Goal: Obtain resource: Download file/media

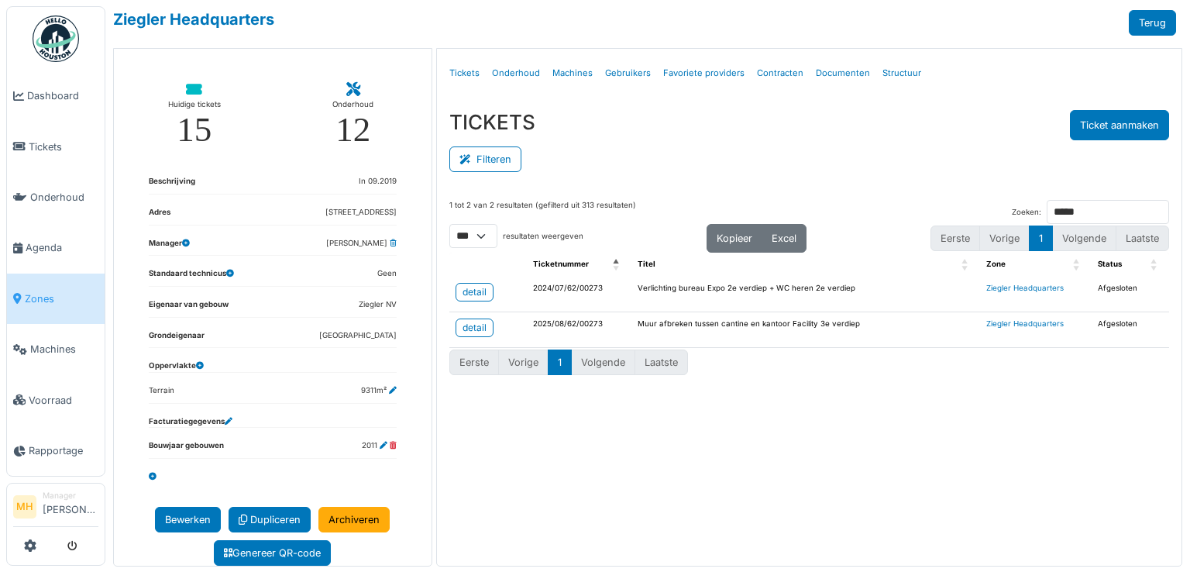
select select "***"
click at [56, 143] on span "Tickets" at bounding box center [64, 146] width 70 height 15
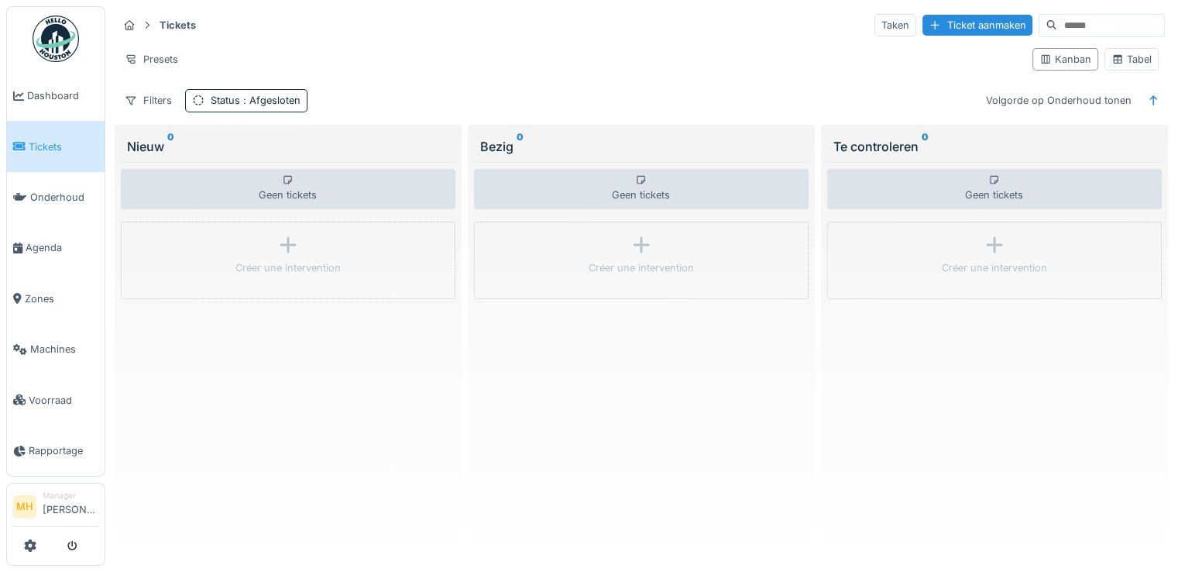
click at [1063, 26] on input at bounding box center [1110, 26] width 107 height 22
click at [257, 101] on span ": Afgesloten" at bounding box center [270, 100] width 60 height 12
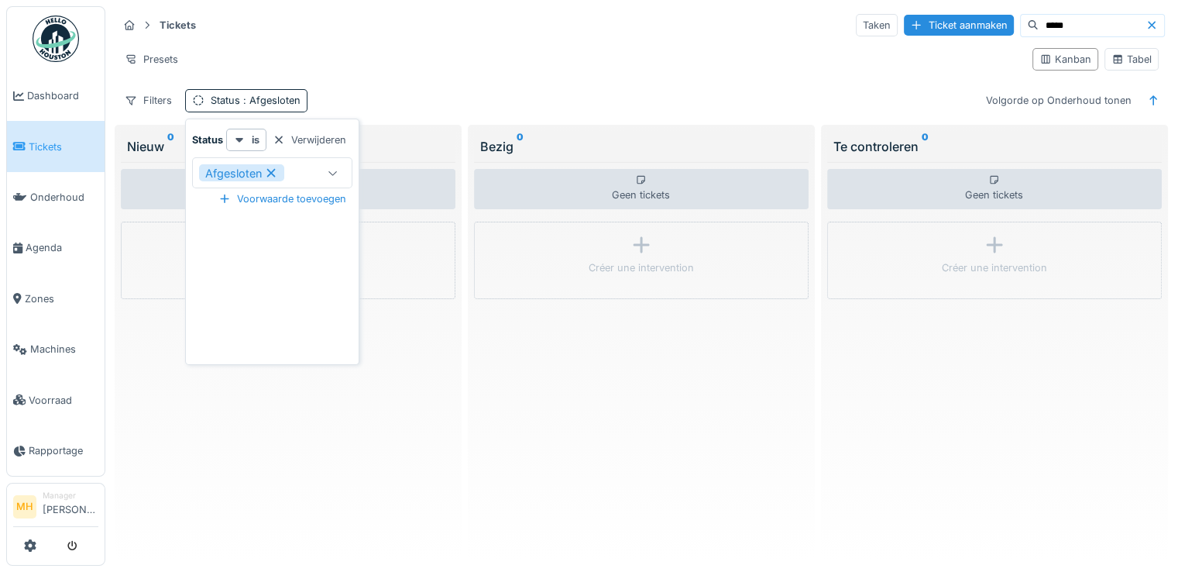
click at [325, 142] on div "Verwijderen" at bounding box center [309, 139] width 86 height 21
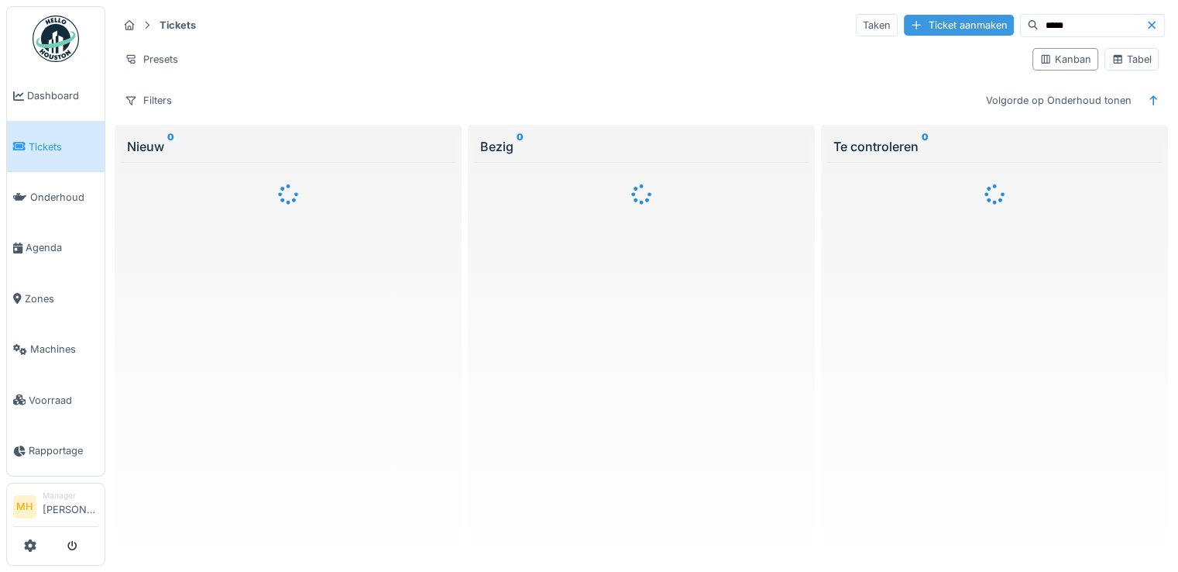
drag, startPoint x: 1056, startPoint y: 22, endPoint x: 945, endPoint y: 33, distance: 112.1
click at [945, 33] on div "Taken Ticket aanmaken *****" at bounding box center [1010, 25] width 309 height 23
type input "*****"
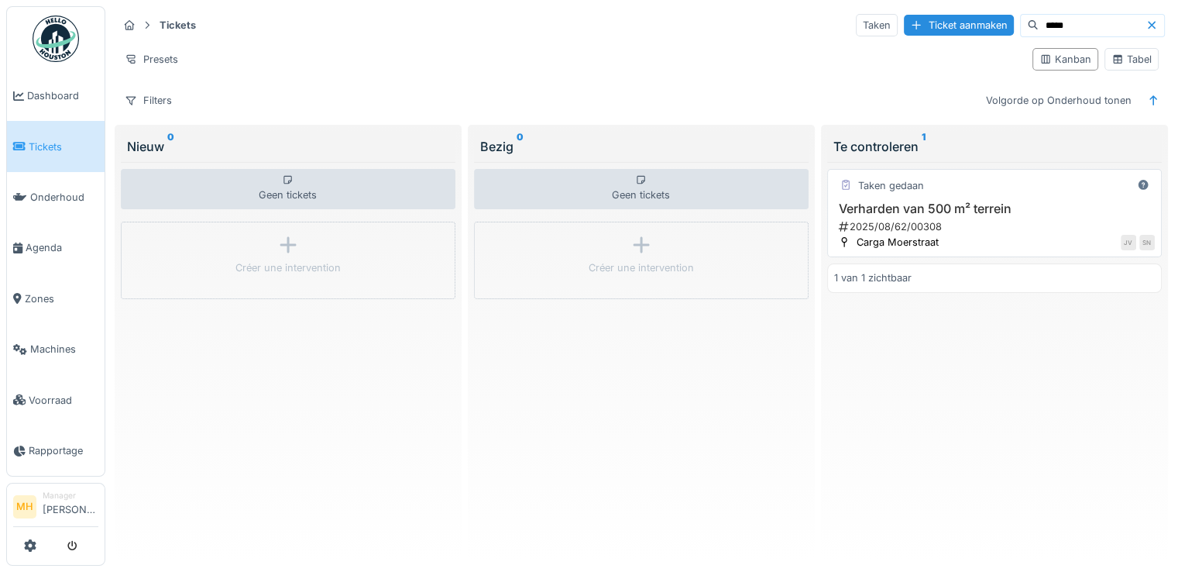
click at [896, 206] on h3 "Verharden van 500 m² terrein" at bounding box center [994, 208] width 321 height 15
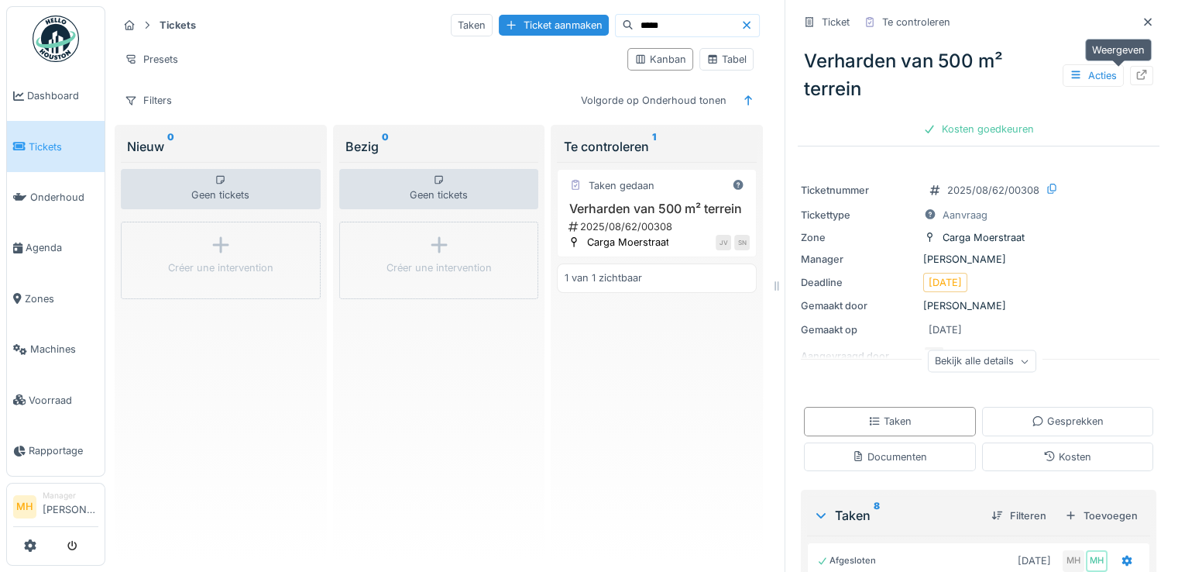
click at [1137, 72] on icon at bounding box center [1142, 75] width 10 height 10
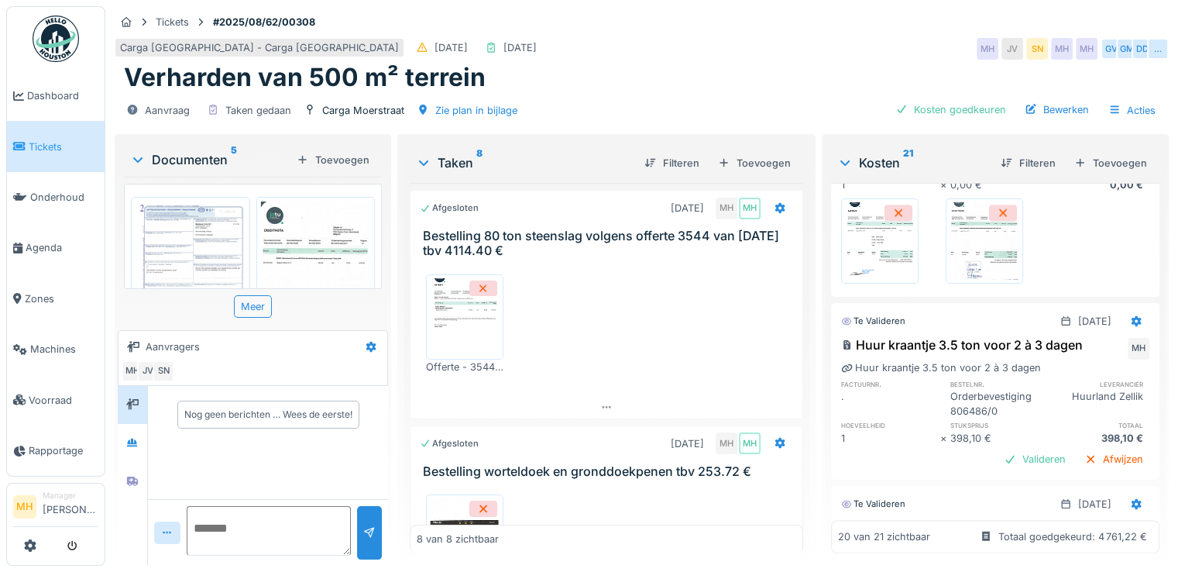
scroll to position [2246, 0]
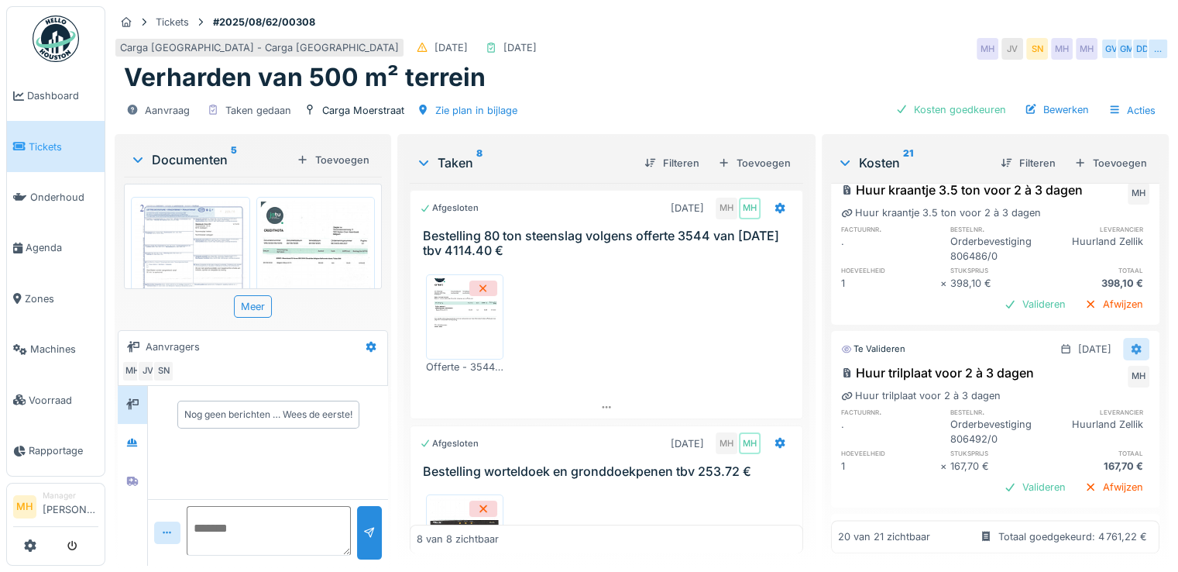
click at [1132, 344] on icon at bounding box center [1137, 349] width 10 height 11
click at [1056, 362] on div "Bewerken" at bounding box center [1056, 370] width 82 height 23
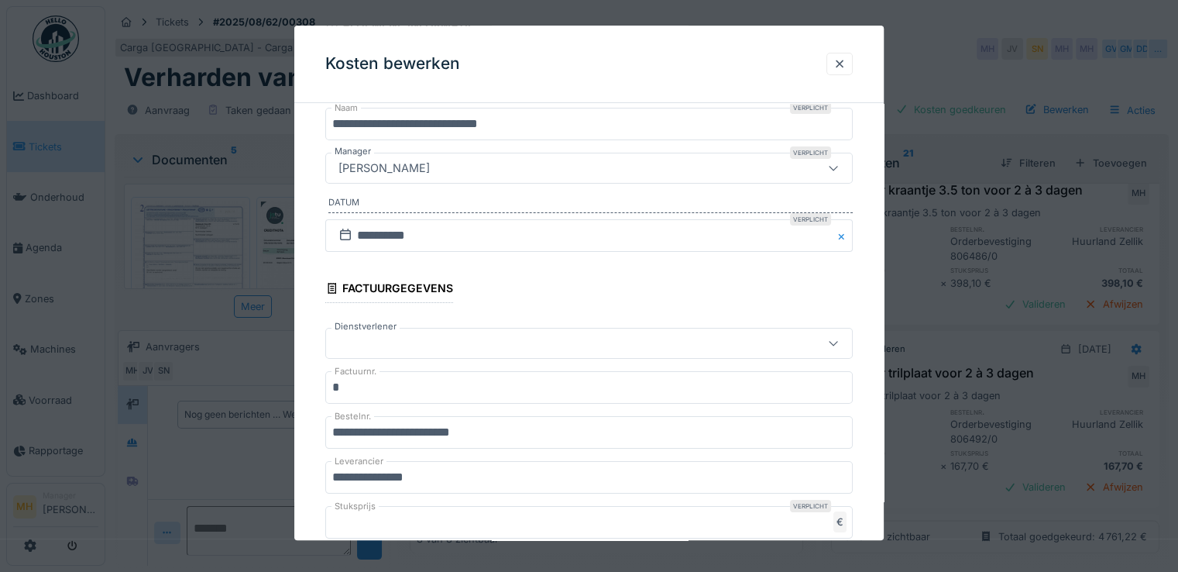
scroll to position [77, 0]
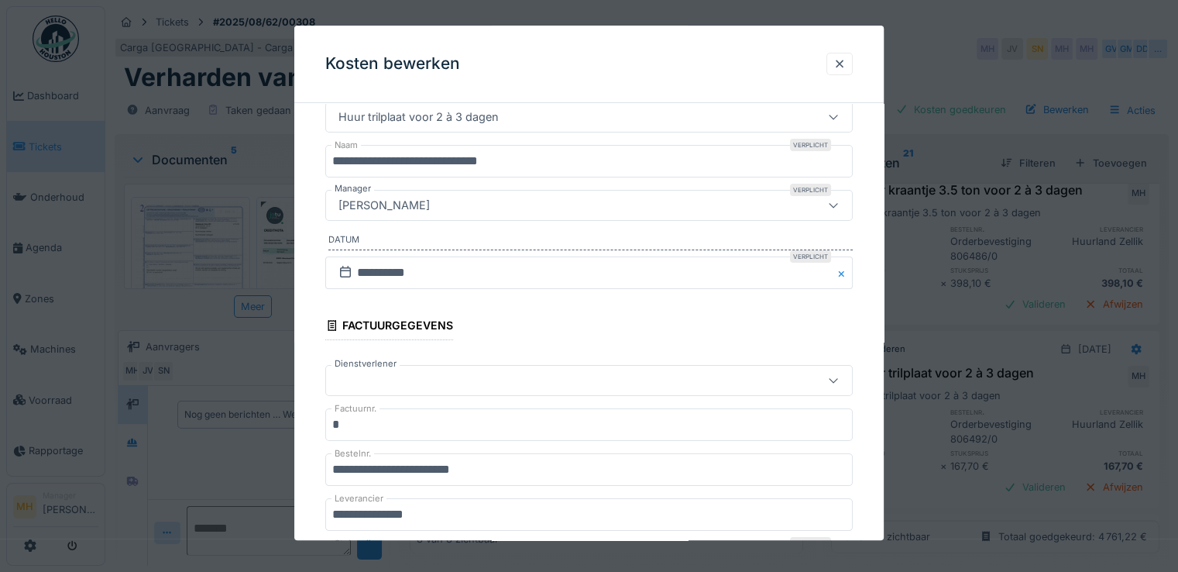
click at [390, 426] on input "*" at bounding box center [588, 424] width 527 height 33
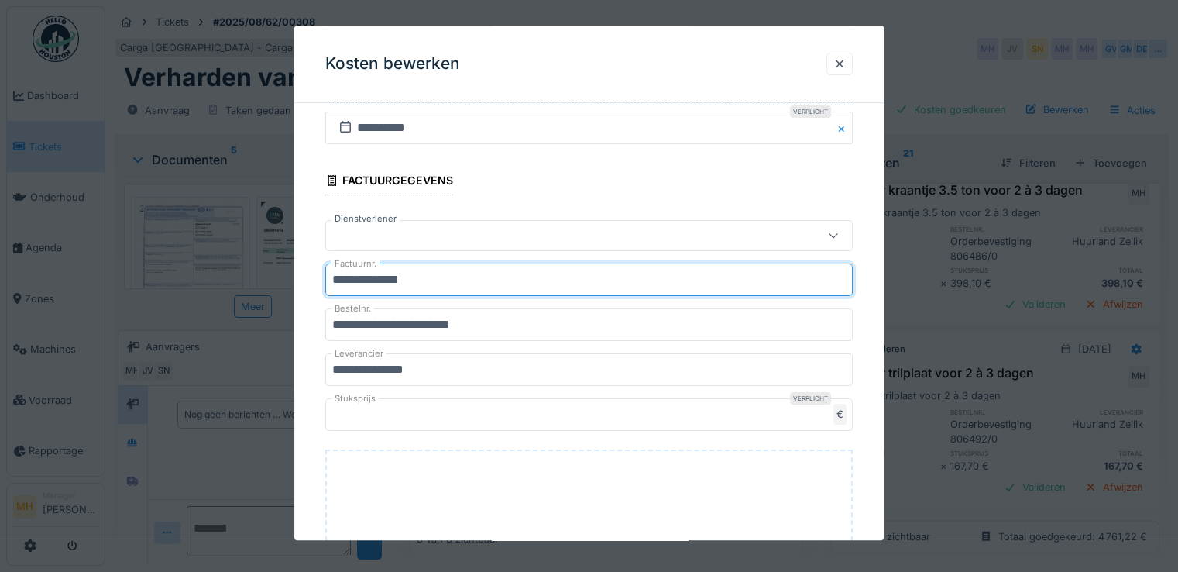
scroll to position [232, 0]
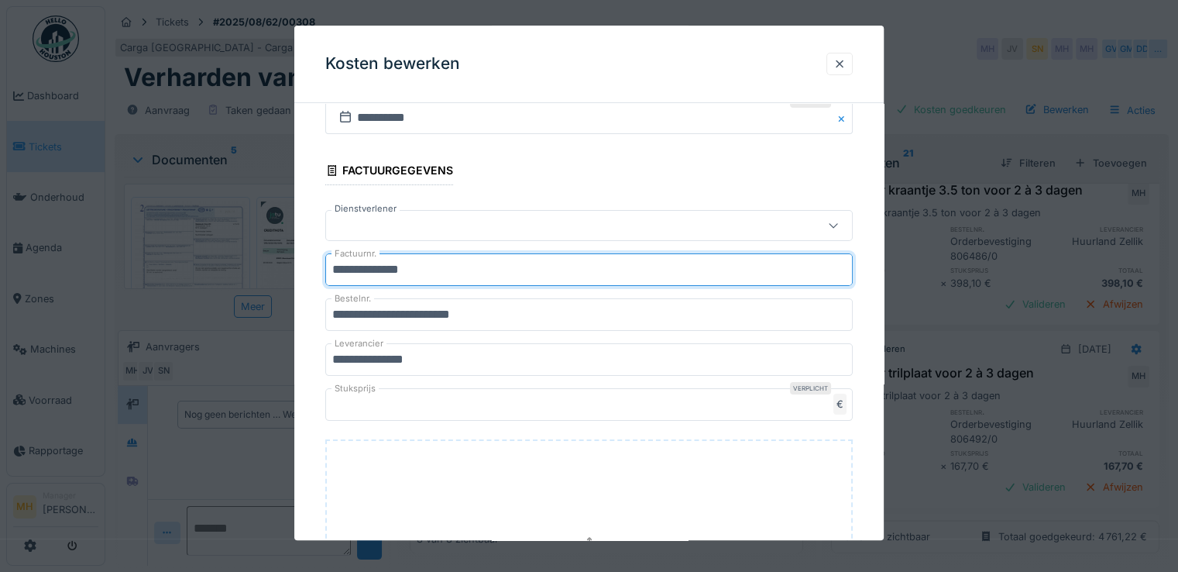
type input "**********"
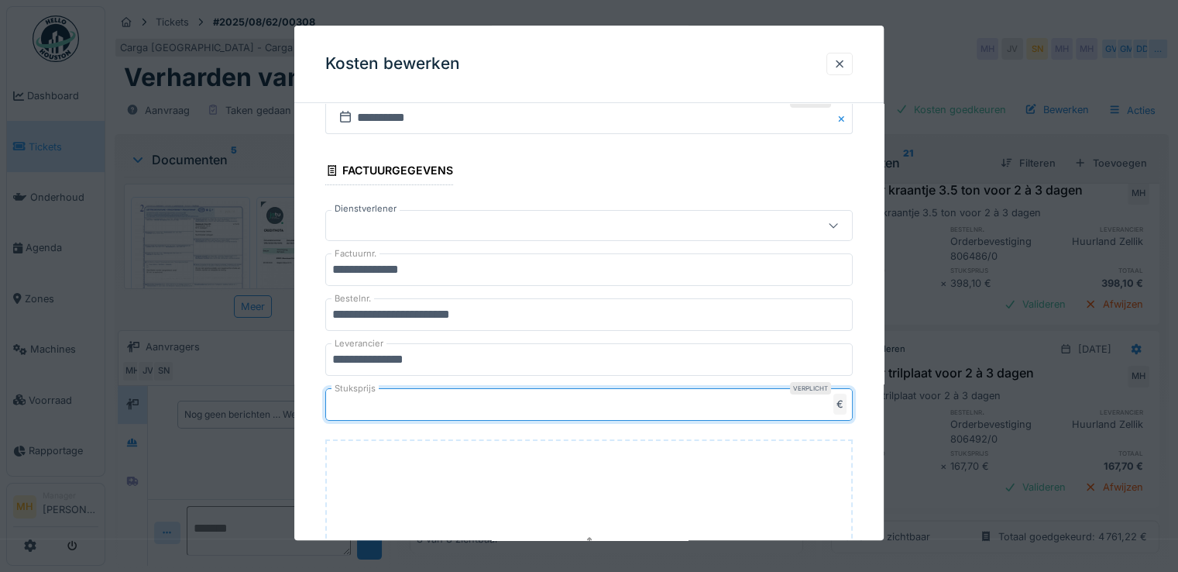
drag, startPoint x: 382, startPoint y: 400, endPoint x: 316, endPoint y: 414, distance: 67.3
click at [316, 414] on div "**********" at bounding box center [588, 327] width 589 height 889
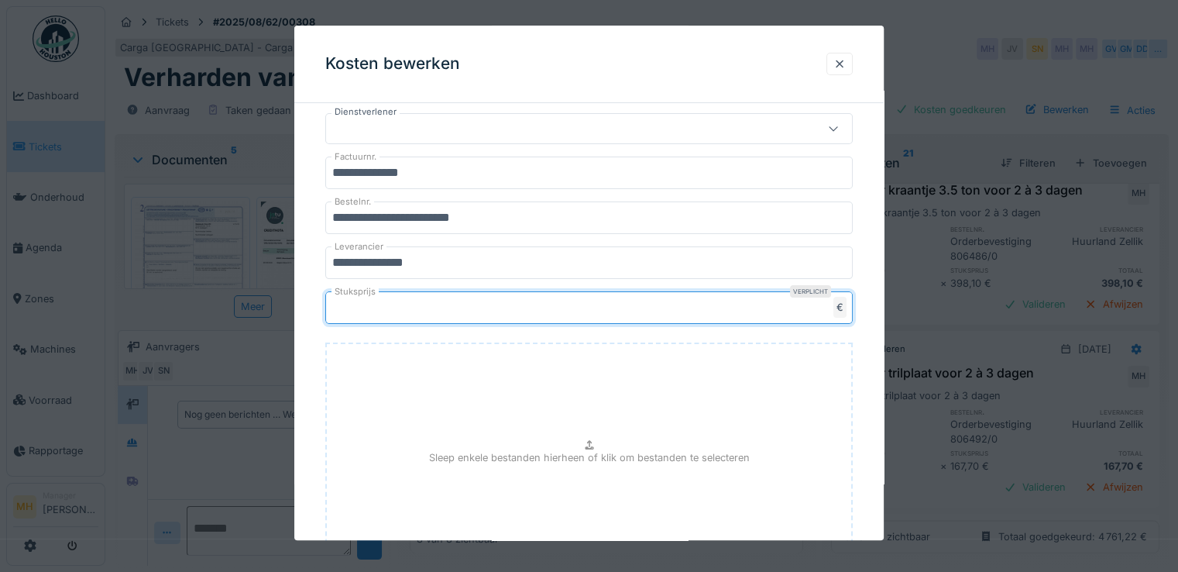
scroll to position [462, 0]
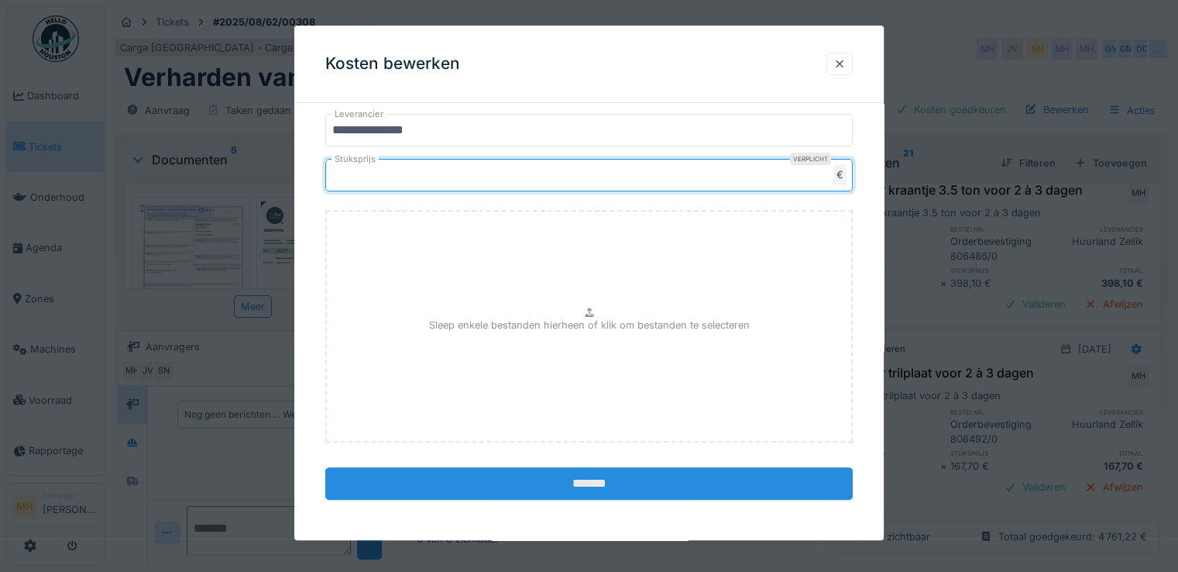
type input "******"
click at [620, 476] on input "*******" at bounding box center [588, 483] width 527 height 33
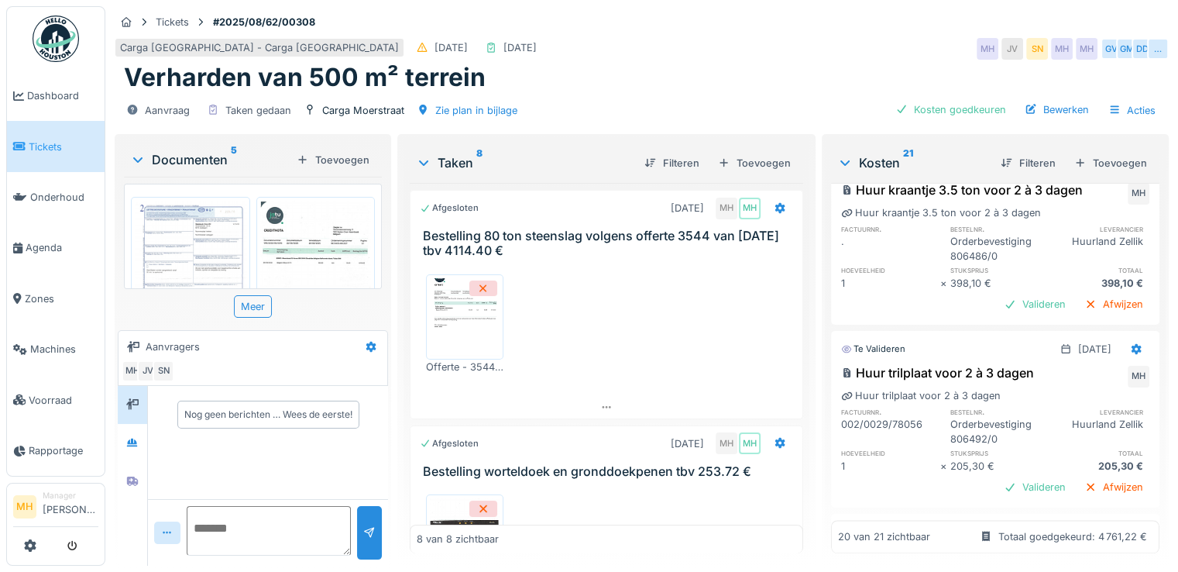
scroll to position [2169, 0]
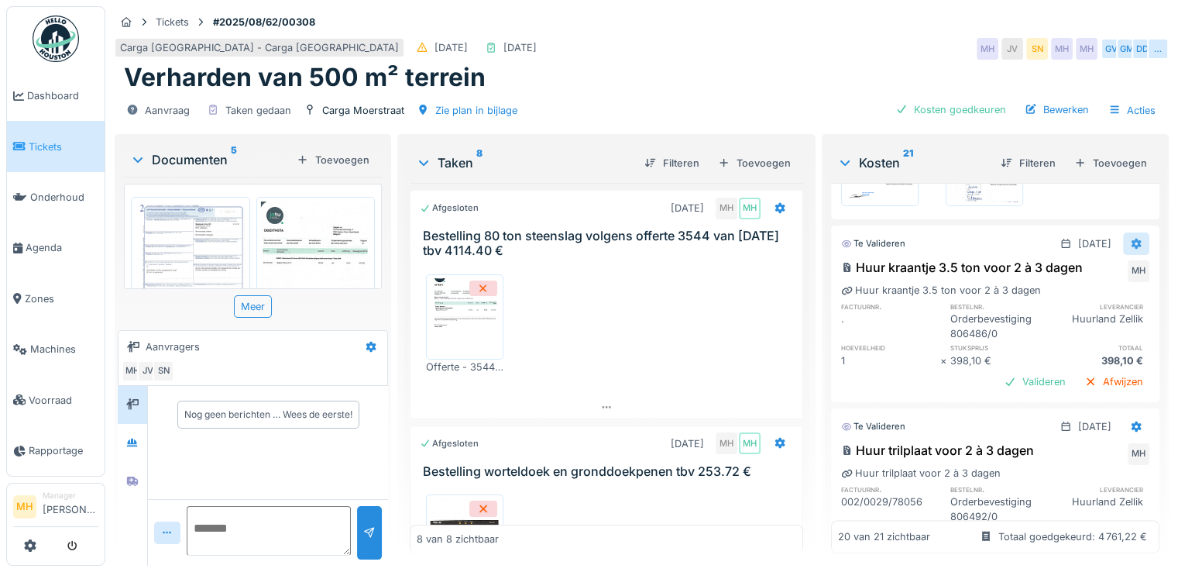
click at [1123, 232] on div at bounding box center [1136, 243] width 26 height 22
click at [1041, 262] on div "Bewerken" at bounding box center [1056, 265] width 82 height 23
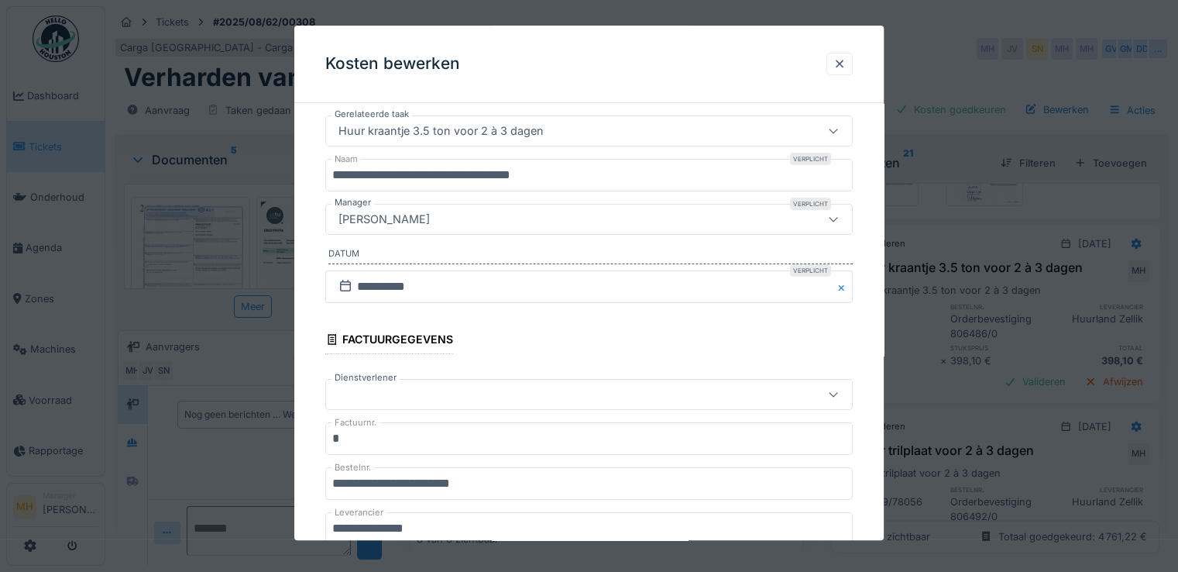
scroll to position [155, 0]
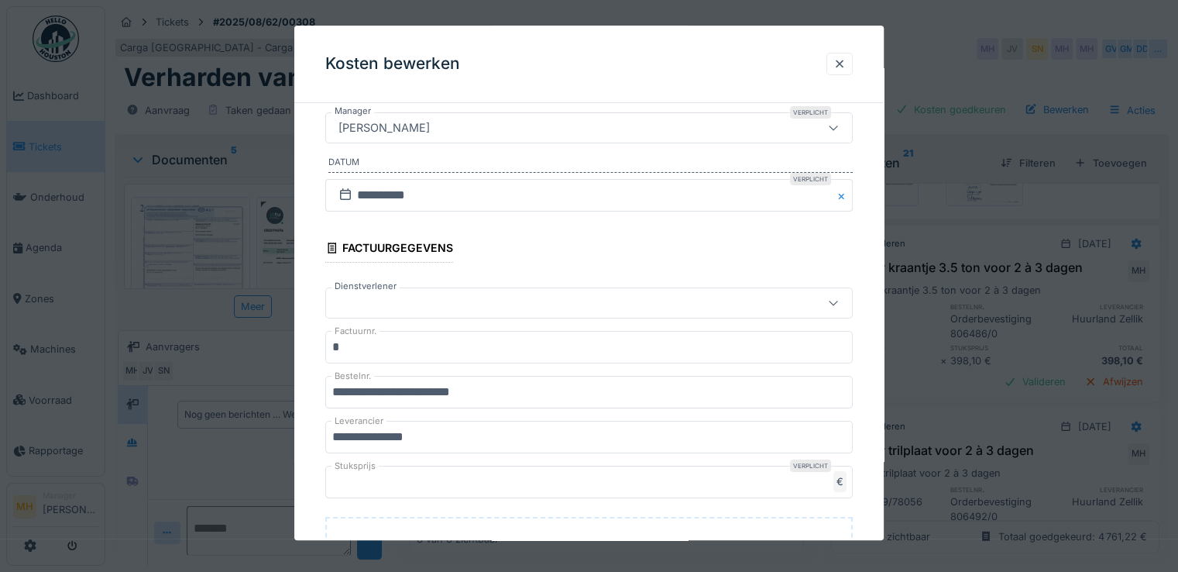
click at [375, 350] on input "*" at bounding box center [588, 347] width 527 height 33
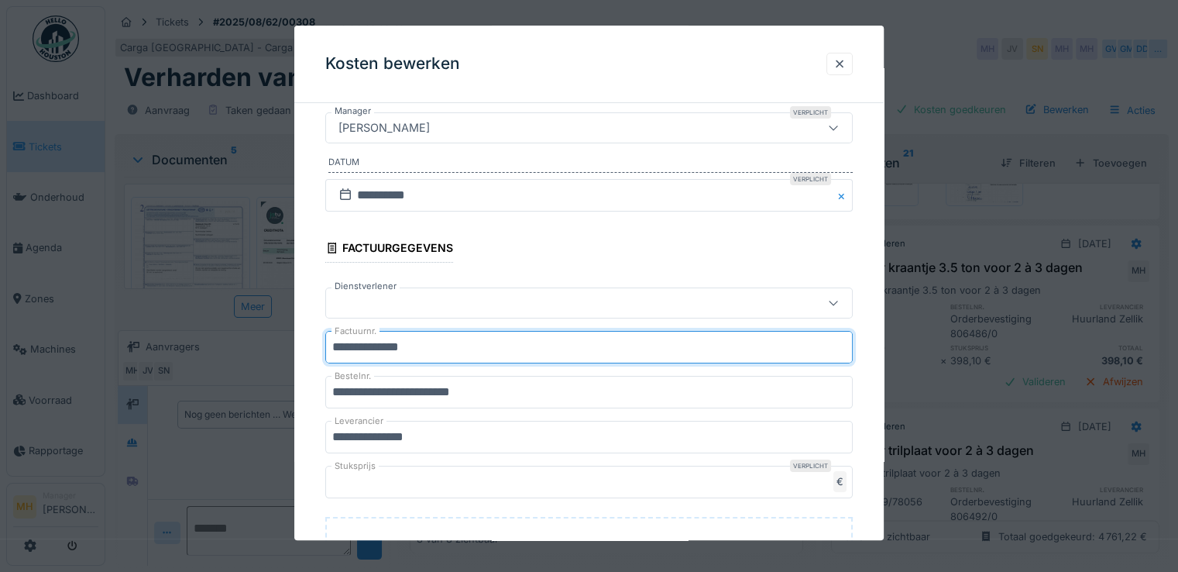
type input "**********"
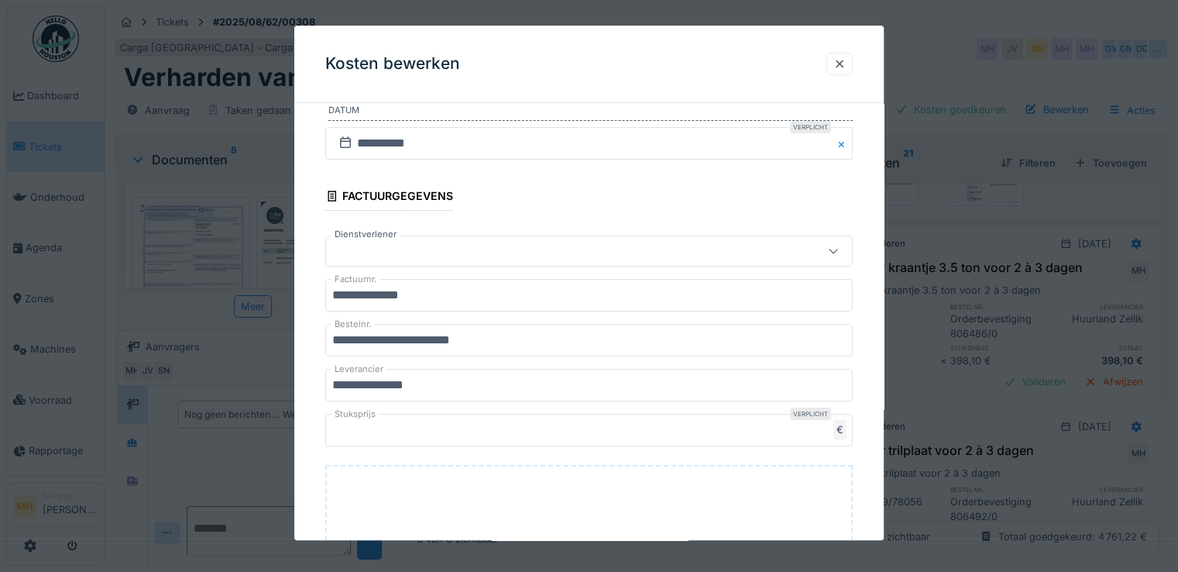
scroll to position [232, 0]
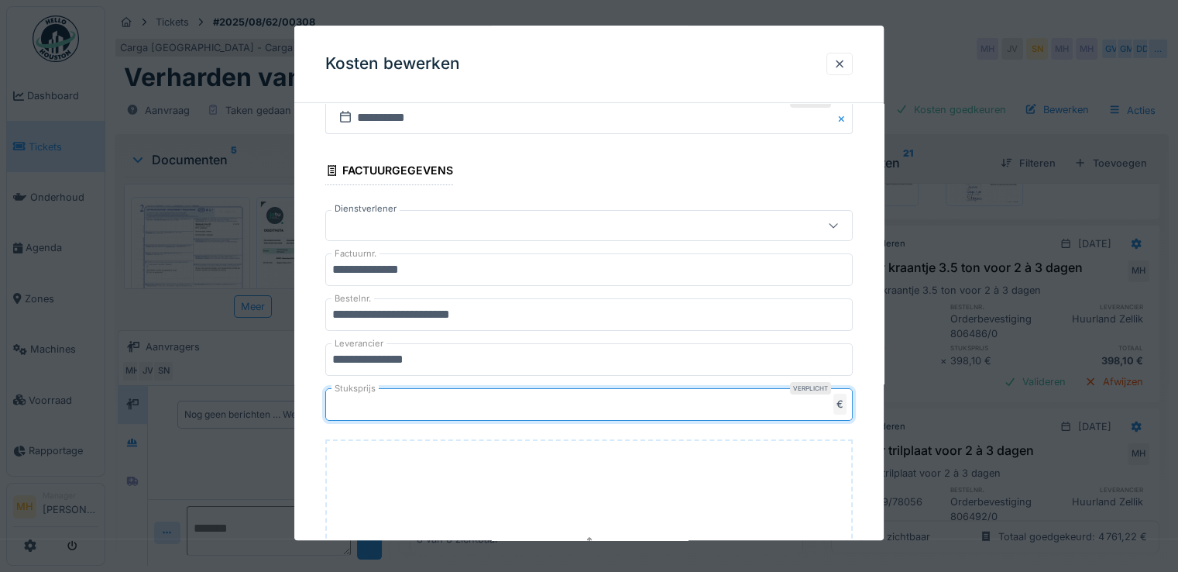
drag, startPoint x: 382, startPoint y: 404, endPoint x: 304, endPoint y: 409, distance: 78.4
click at [304, 409] on div "**********" at bounding box center [588, 327] width 589 height 889
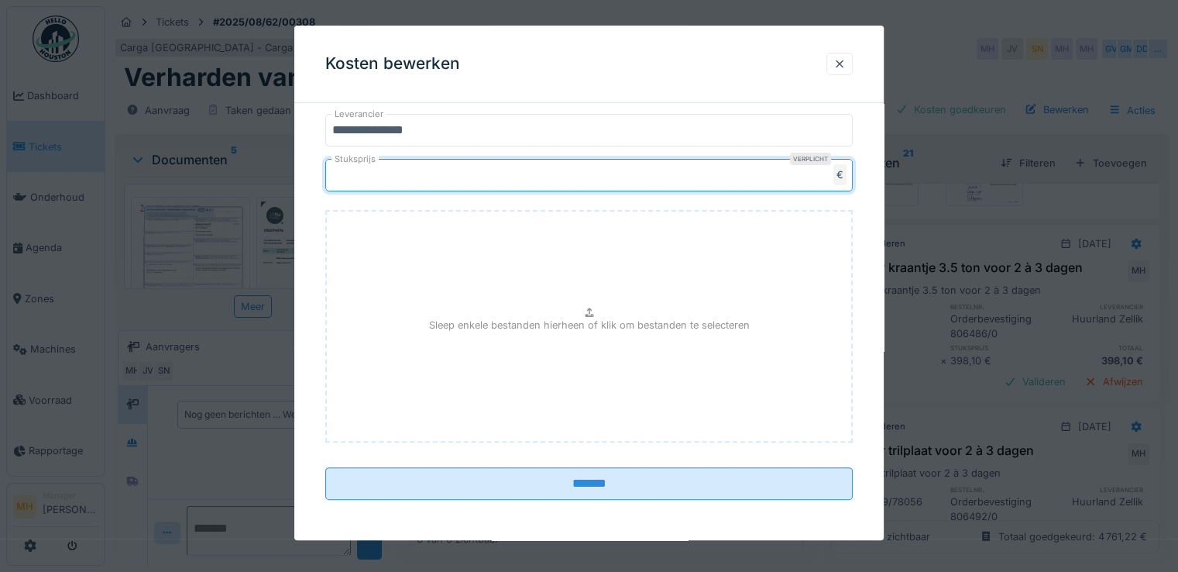
scroll to position [462, 0]
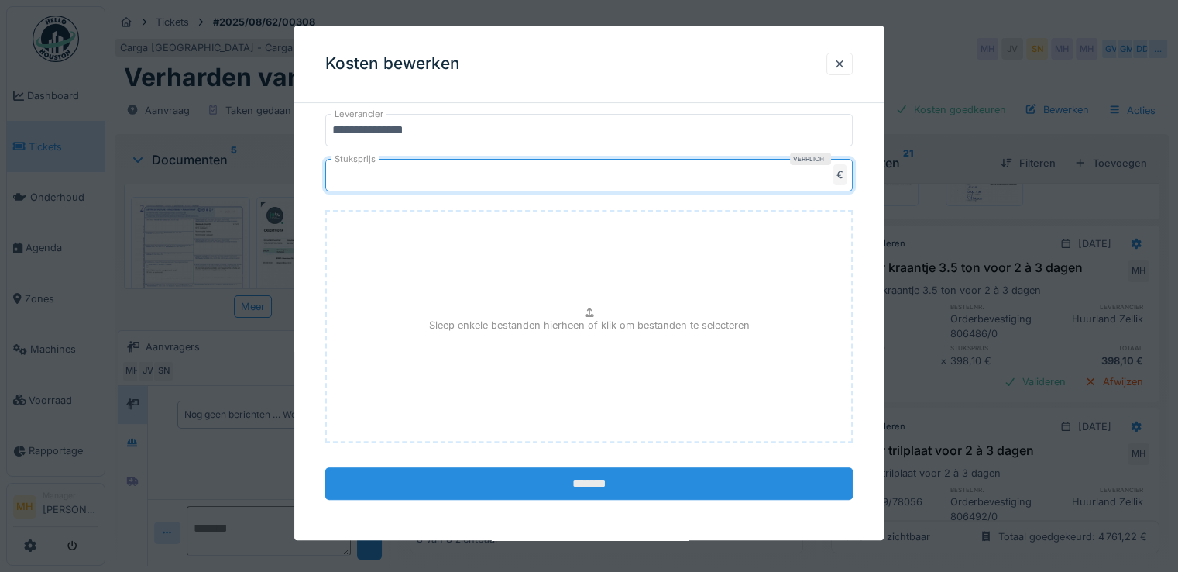
type input "******"
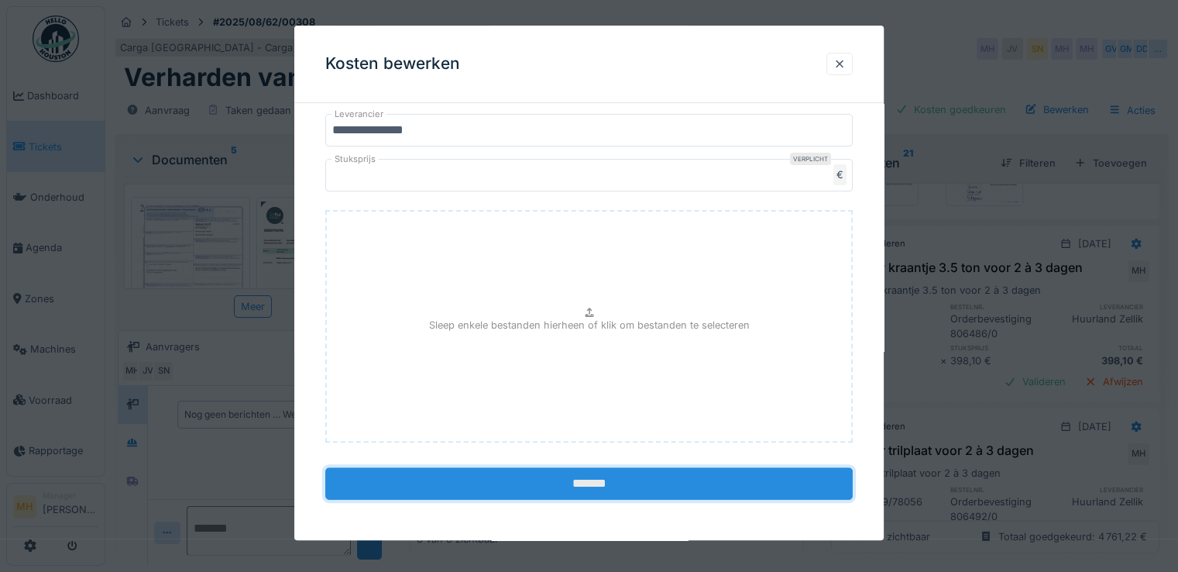
click at [586, 483] on input "*******" at bounding box center [588, 483] width 527 height 33
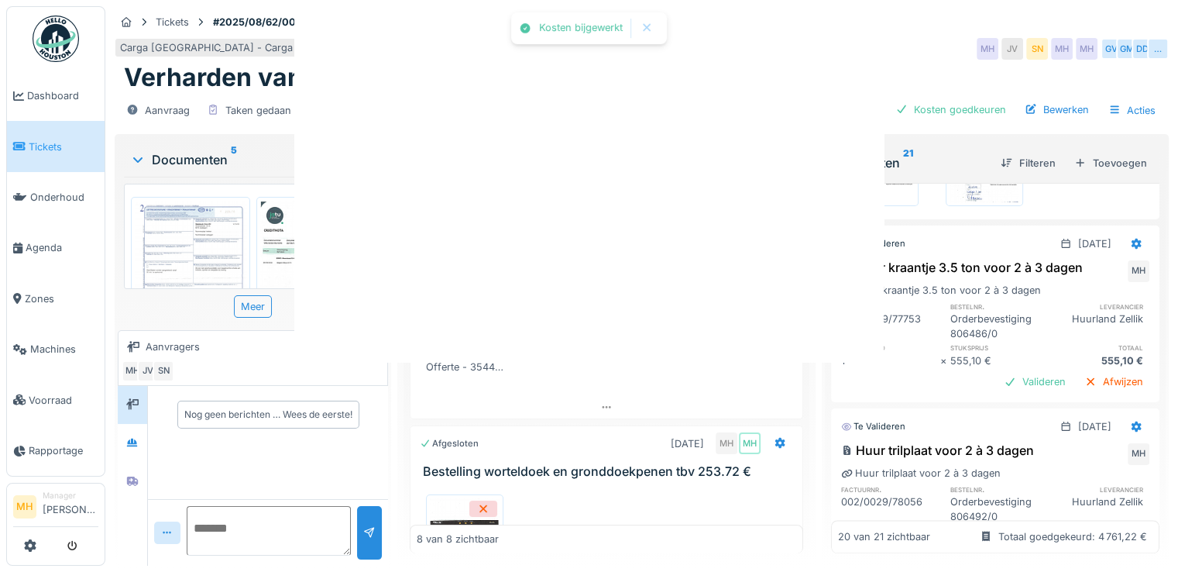
scroll to position [0, 0]
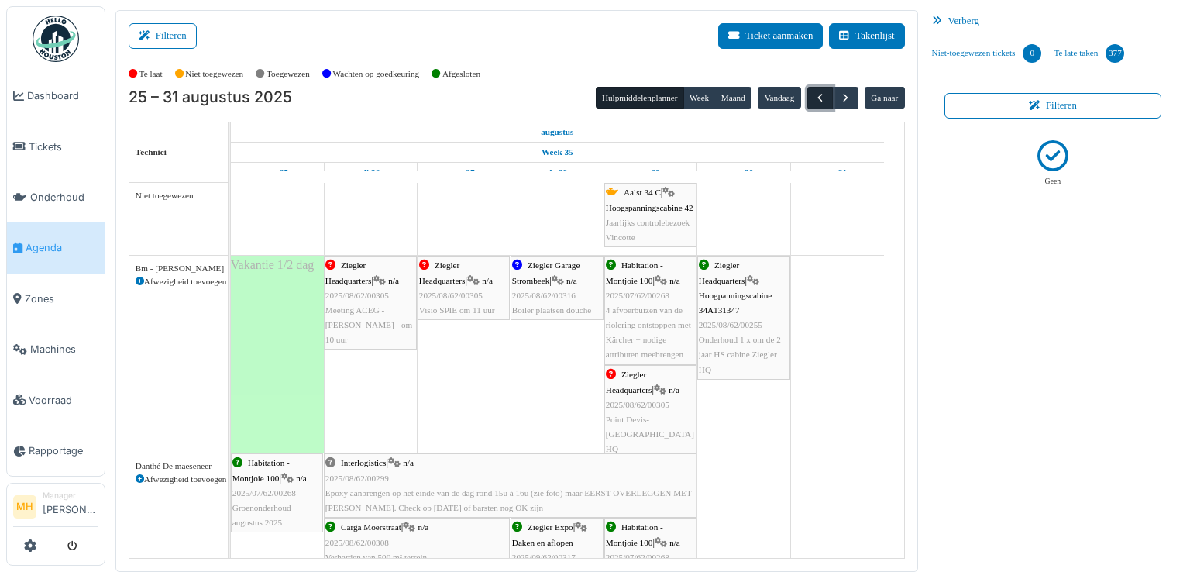
click at [816, 97] on span "button" at bounding box center [819, 97] width 13 height 13
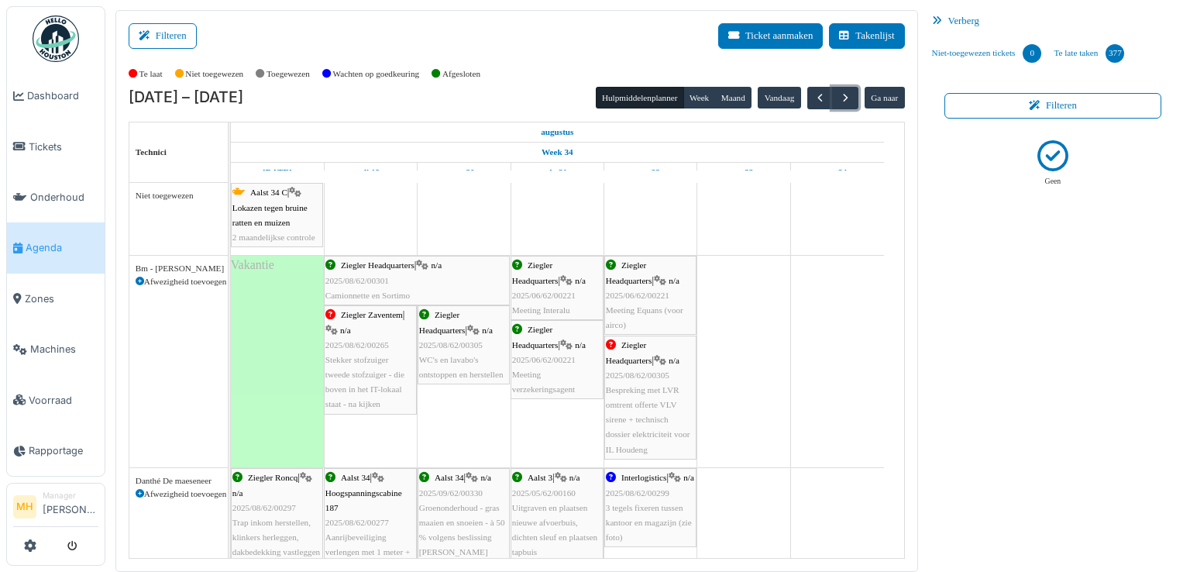
drag, startPoint x: 839, startPoint y: 98, endPoint x: 827, endPoint y: 117, distance: 22.6
click at [839, 99] on span "button" at bounding box center [845, 97] width 13 height 13
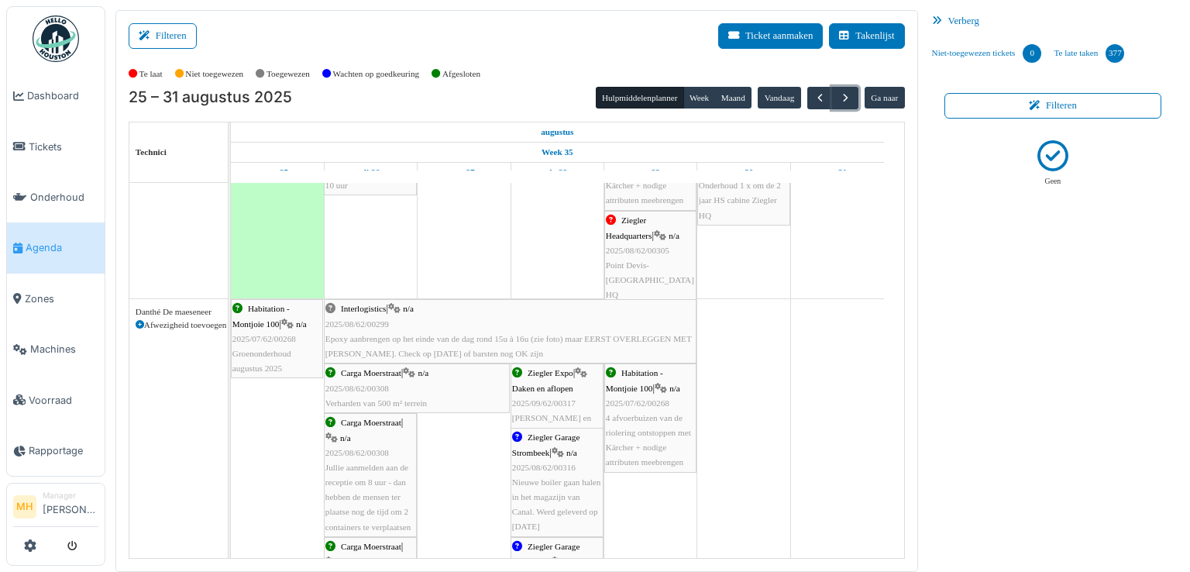
scroll to position [155, 0]
click at [770, 90] on button "Vandaag" at bounding box center [778, 98] width 43 height 22
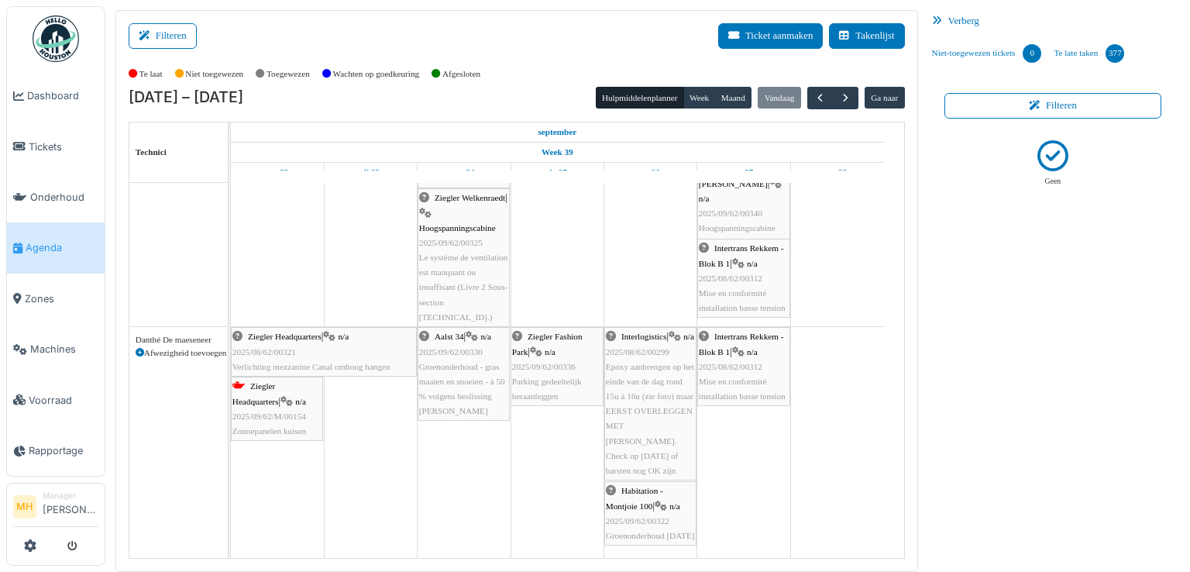
scroll to position [310, 0]
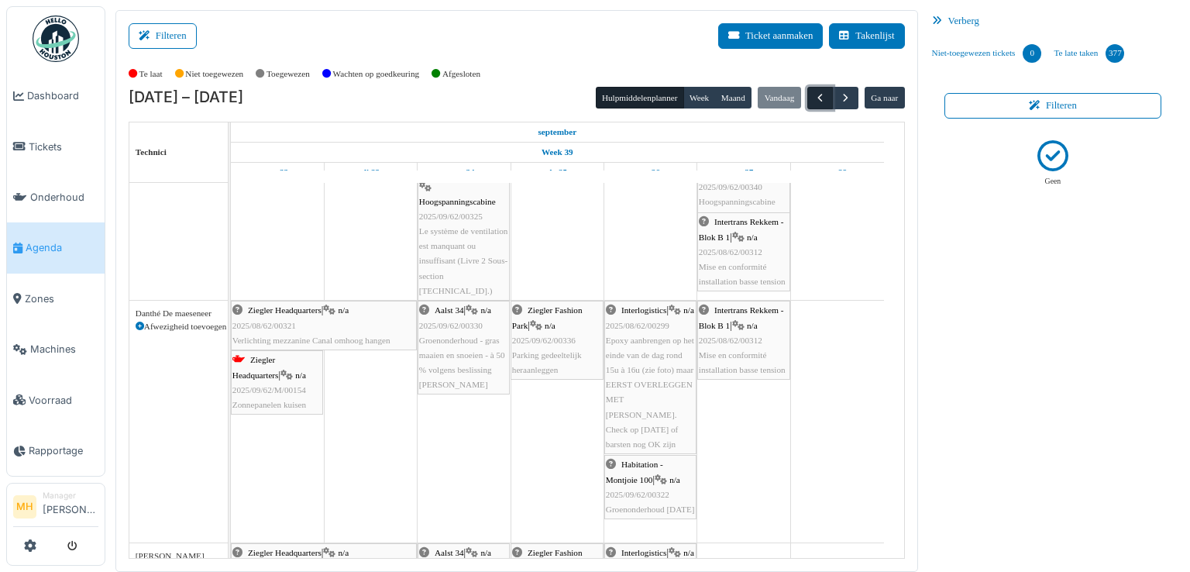
click at [813, 97] on span "button" at bounding box center [819, 97] width 13 height 13
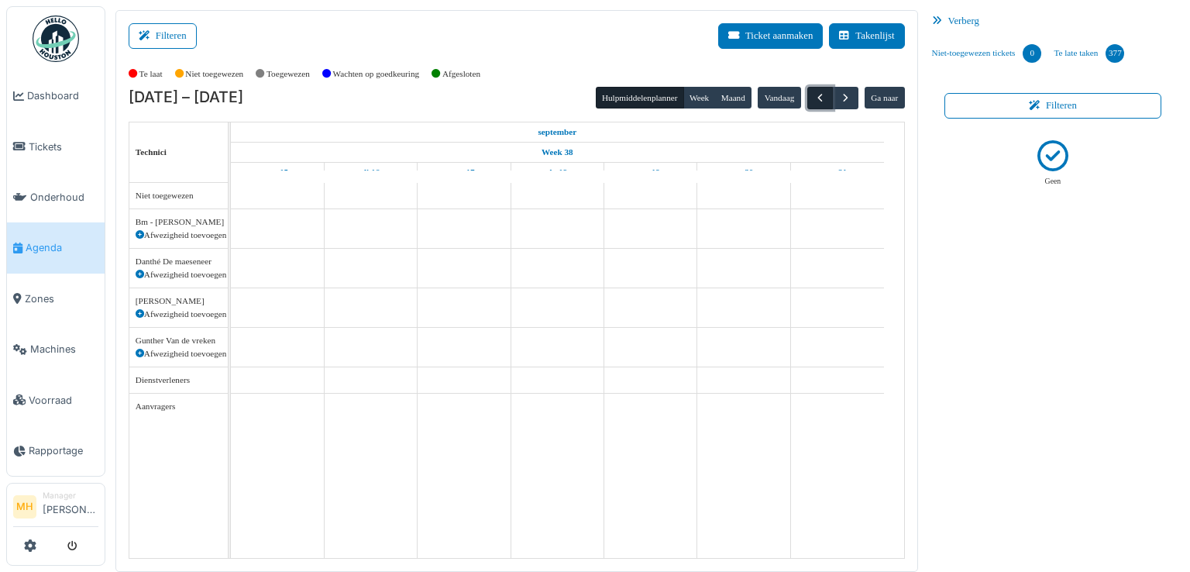
scroll to position [0, 0]
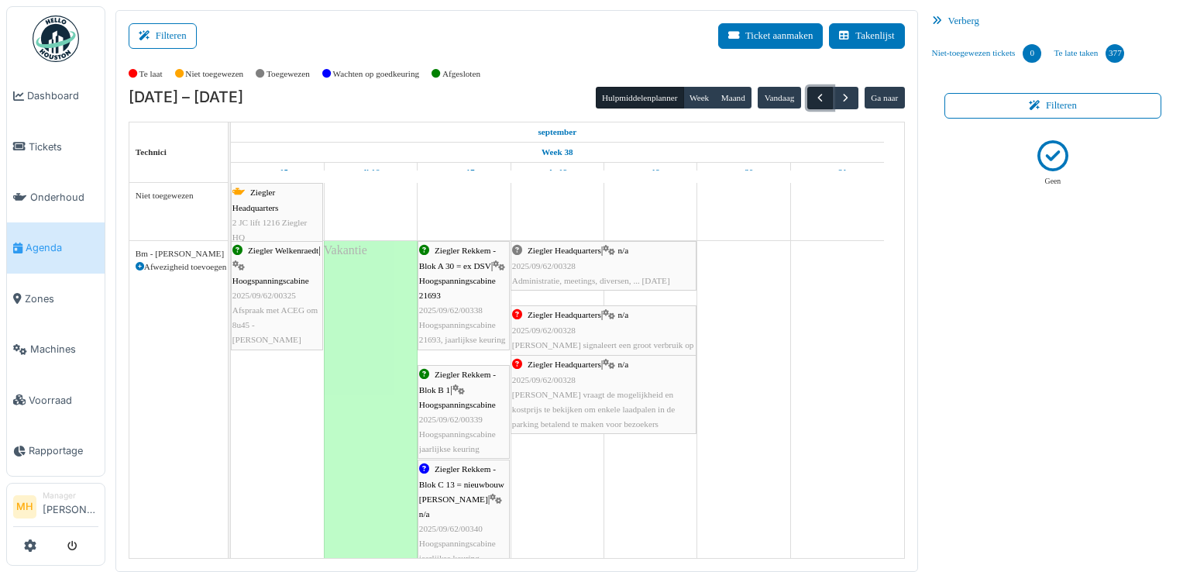
click at [813, 97] on span "button" at bounding box center [819, 97] width 13 height 13
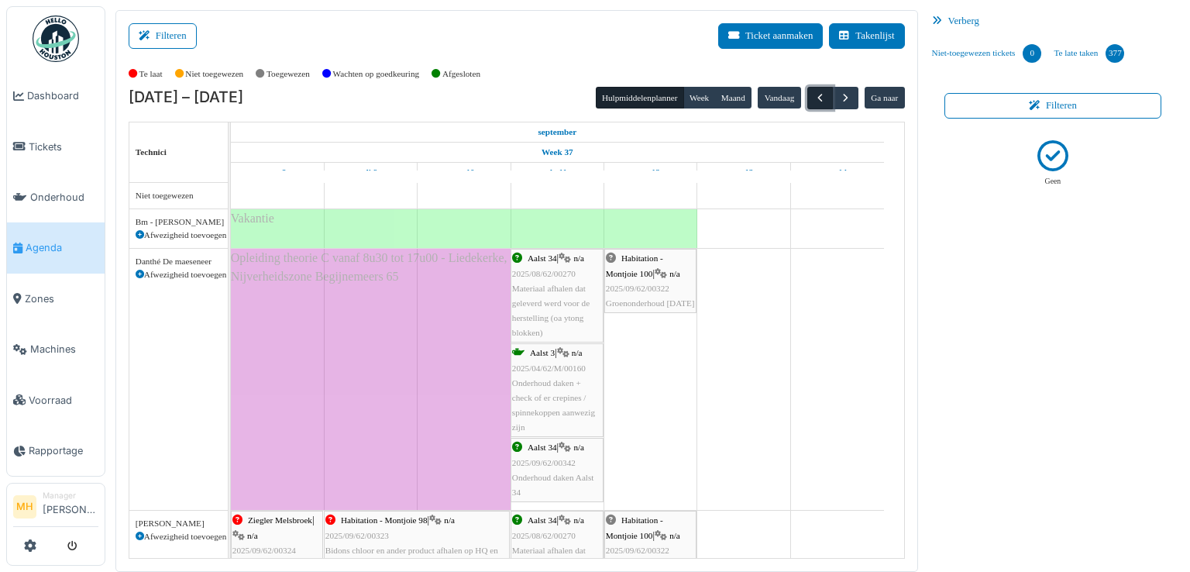
click at [813, 97] on span "button" at bounding box center [819, 97] width 13 height 13
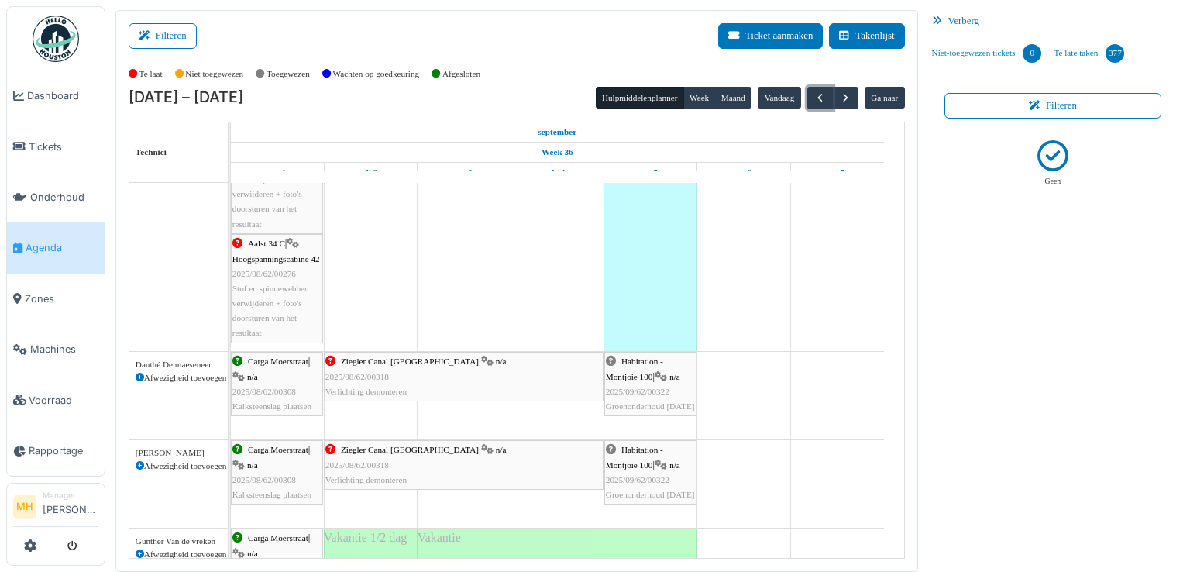
scroll to position [310, 0]
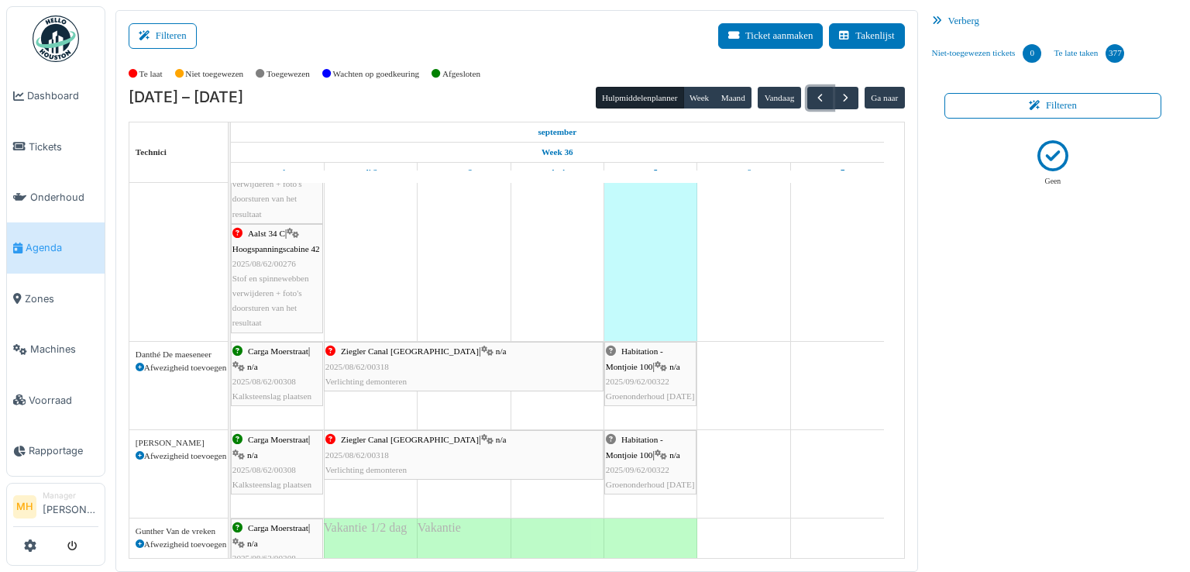
click at [313, 373] on div "Carga Moerstraat | n/a 2025/08/62/00308 Kalksteenslag plaatsen" at bounding box center [276, 374] width 89 height 60
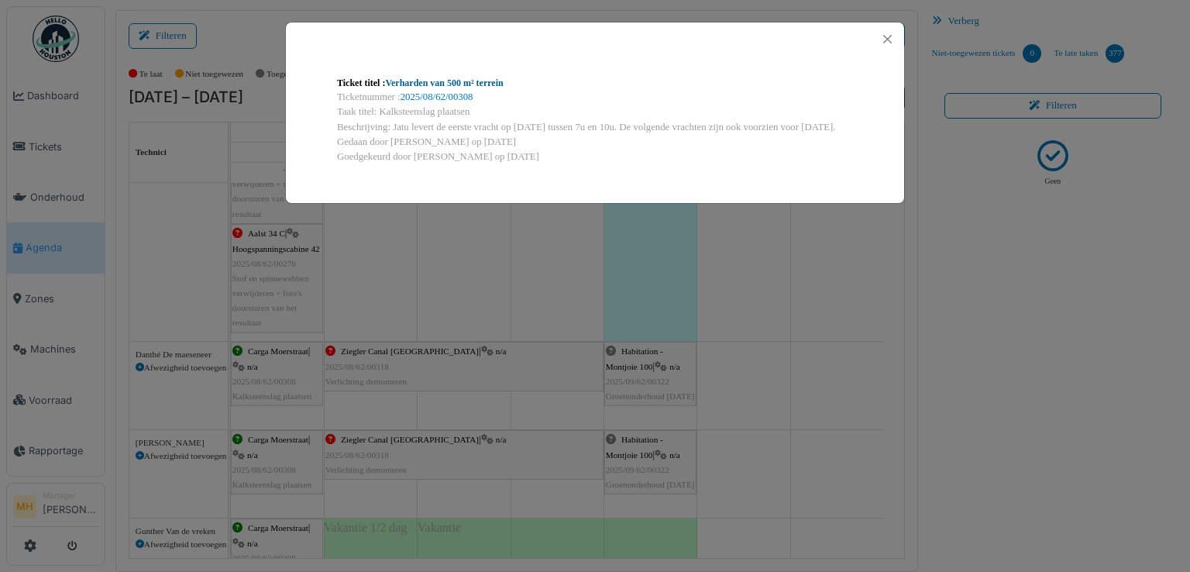
click at [483, 78] on link "Verharden van 500 m² terrein" at bounding box center [444, 82] width 118 height 11
drag, startPoint x: 892, startPoint y: 38, endPoint x: 877, endPoint y: 47, distance: 18.1
click at [891, 38] on button "Close" at bounding box center [887, 39] width 21 height 21
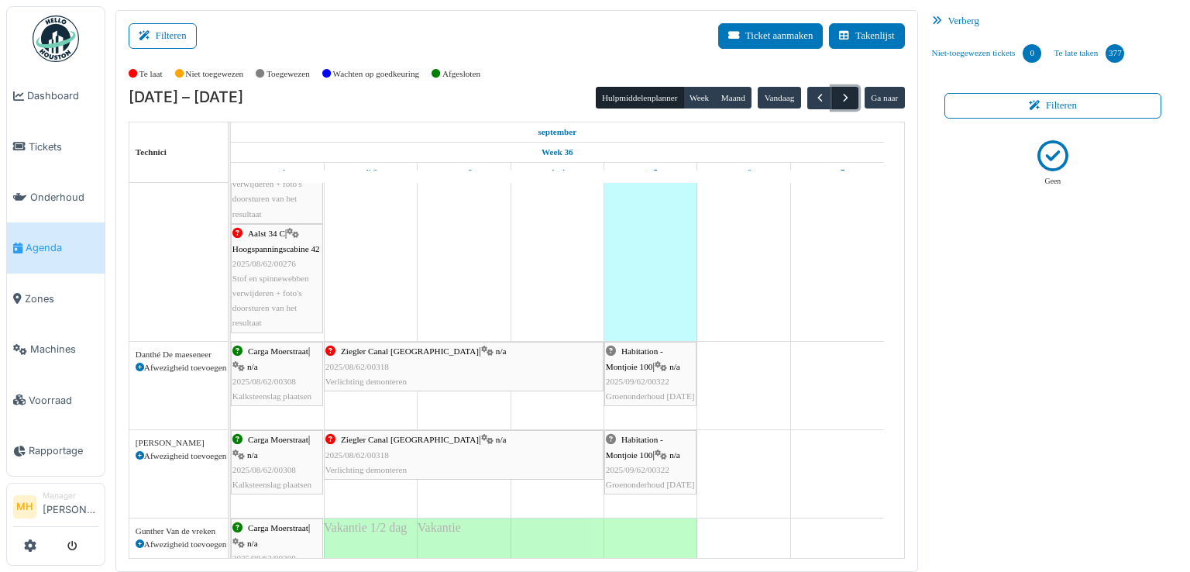
click at [839, 92] on span "button" at bounding box center [845, 97] width 13 height 13
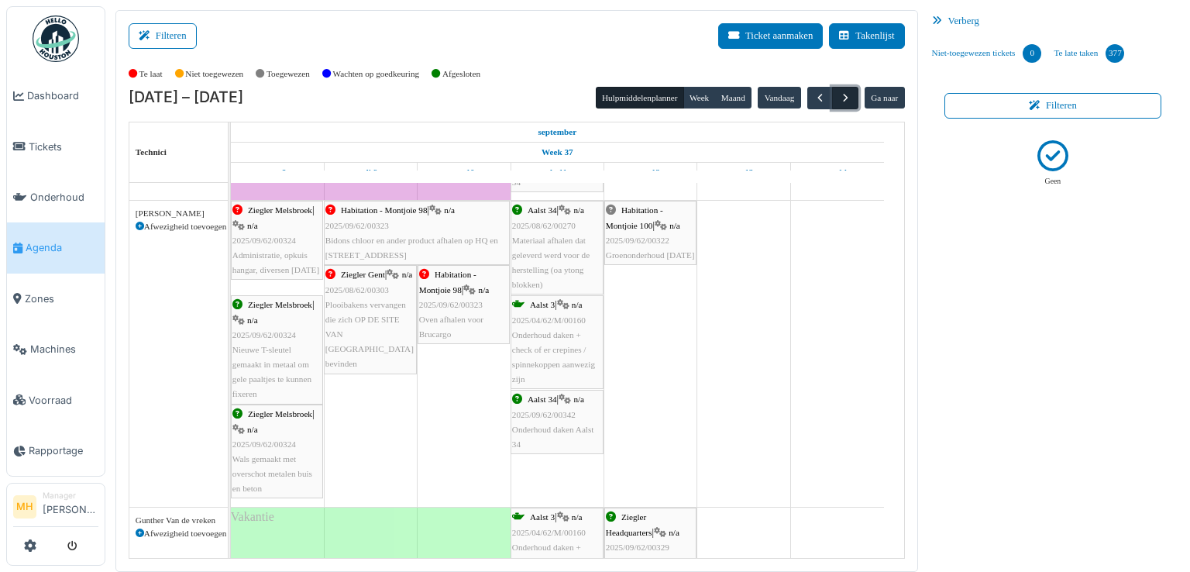
click at [839, 92] on span "button" at bounding box center [845, 97] width 13 height 13
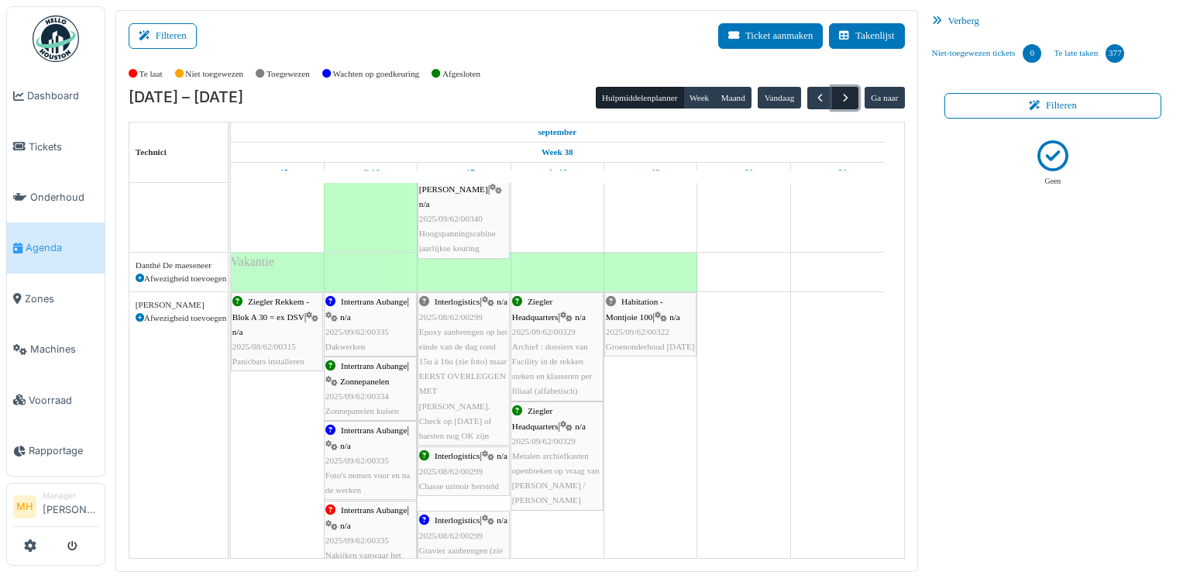
click at [839, 92] on span "button" at bounding box center [845, 97] width 13 height 13
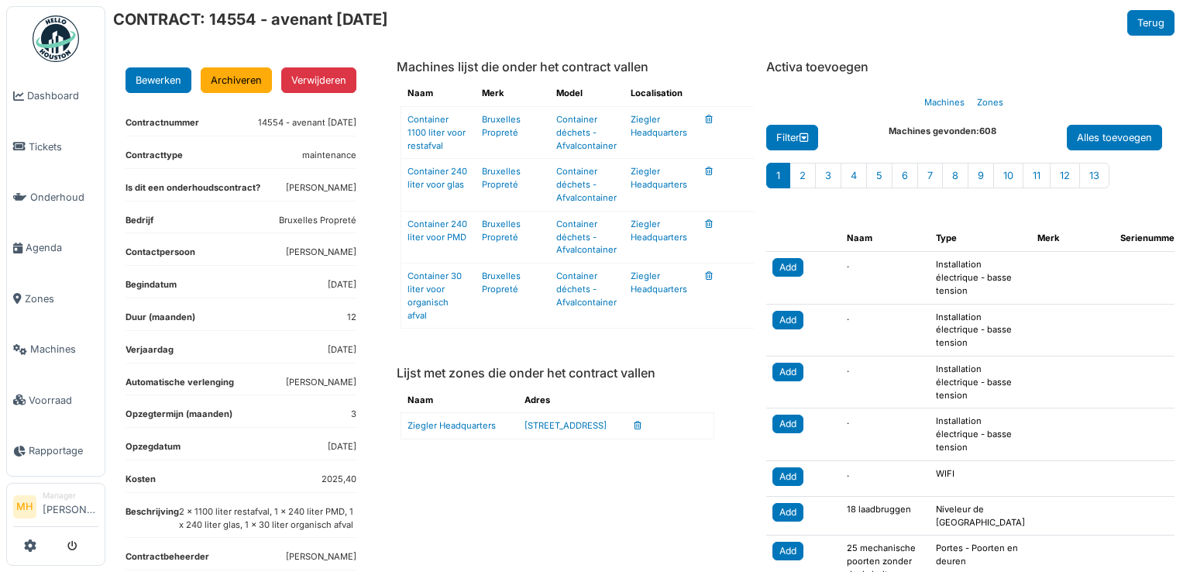
click at [237, 19] on h6 "CONTRACT: 14554 - avenant 10.06.2024" at bounding box center [250, 19] width 275 height 19
copy h6 "14554"
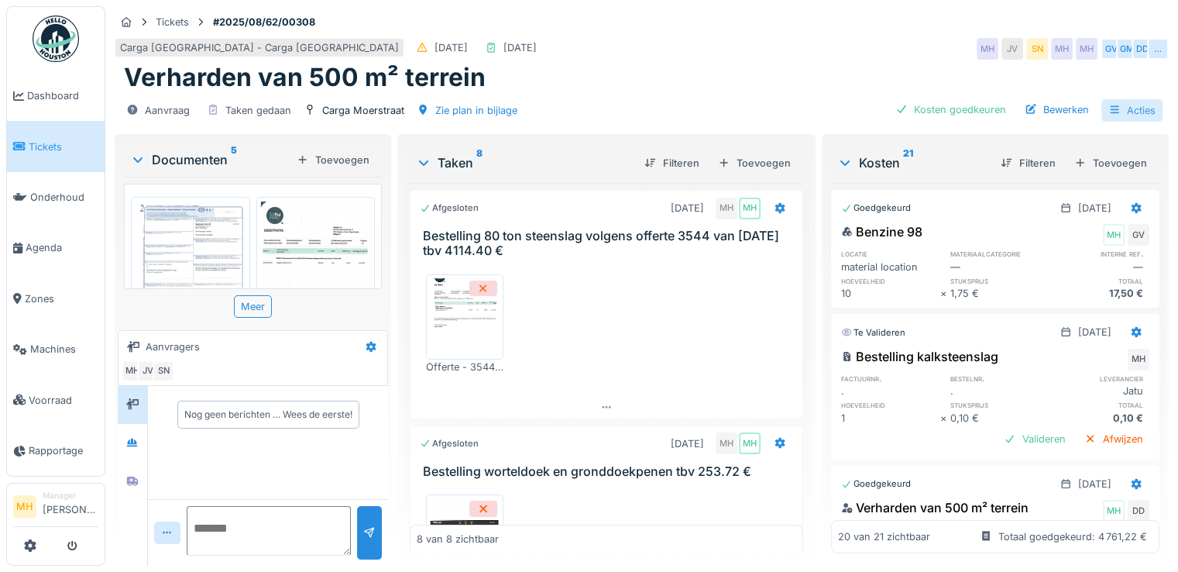
click at [1134, 108] on div "Acties" at bounding box center [1131, 110] width 61 height 22
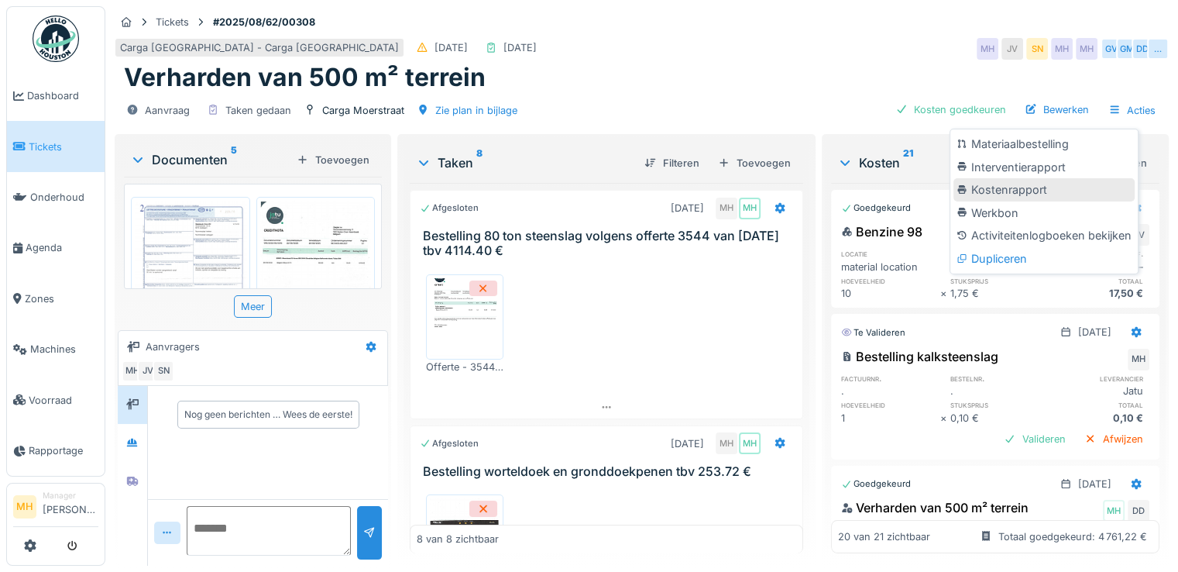
click at [1021, 185] on div "Kostenrapport" at bounding box center [1043, 189] width 181 height 23
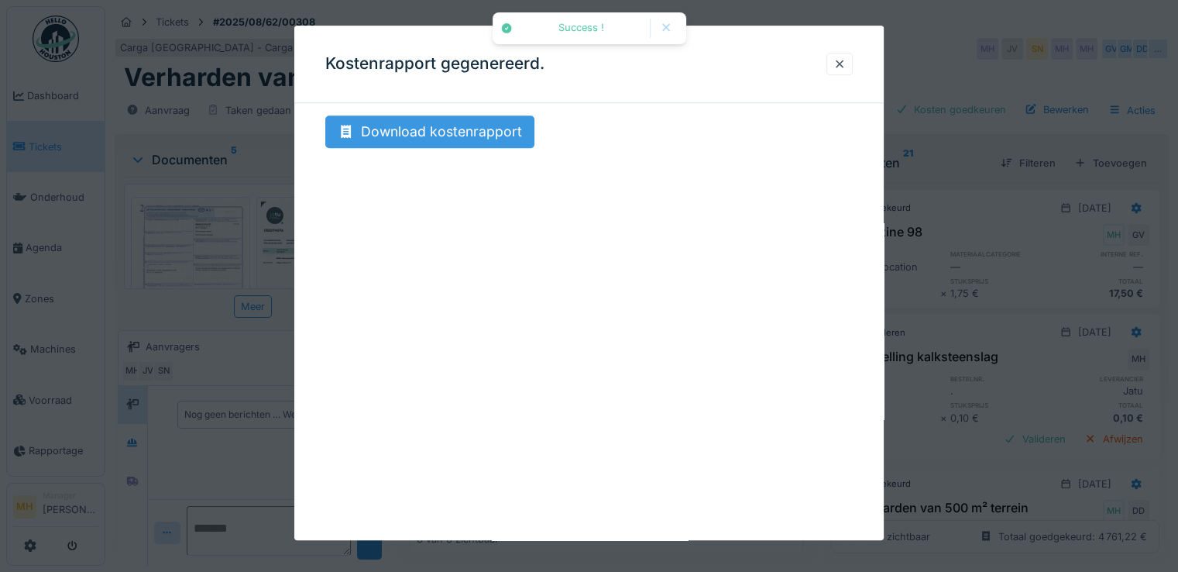
click at [446, 146] on div "Download kostenrapport" at bounding box center [429, 131] width 209 height 33
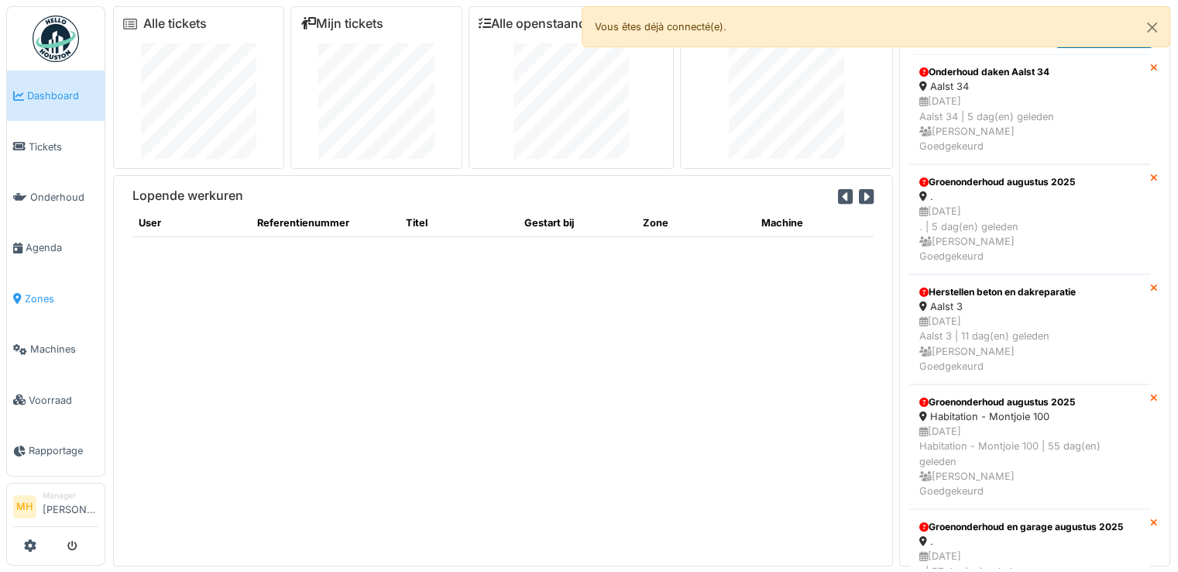
click at [43, 291] on span "Zones" at bounding box center [62, 298] width 74 height 15
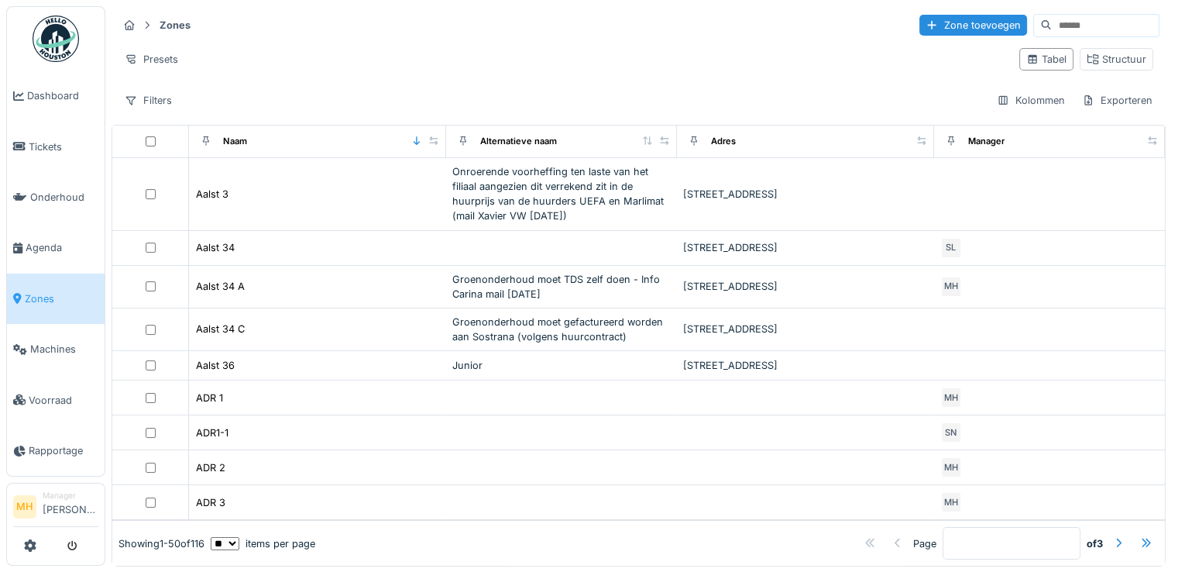
click at [1052, 26] on input at bounding box center [1105, 26] width 107 height 22
type input "*******"
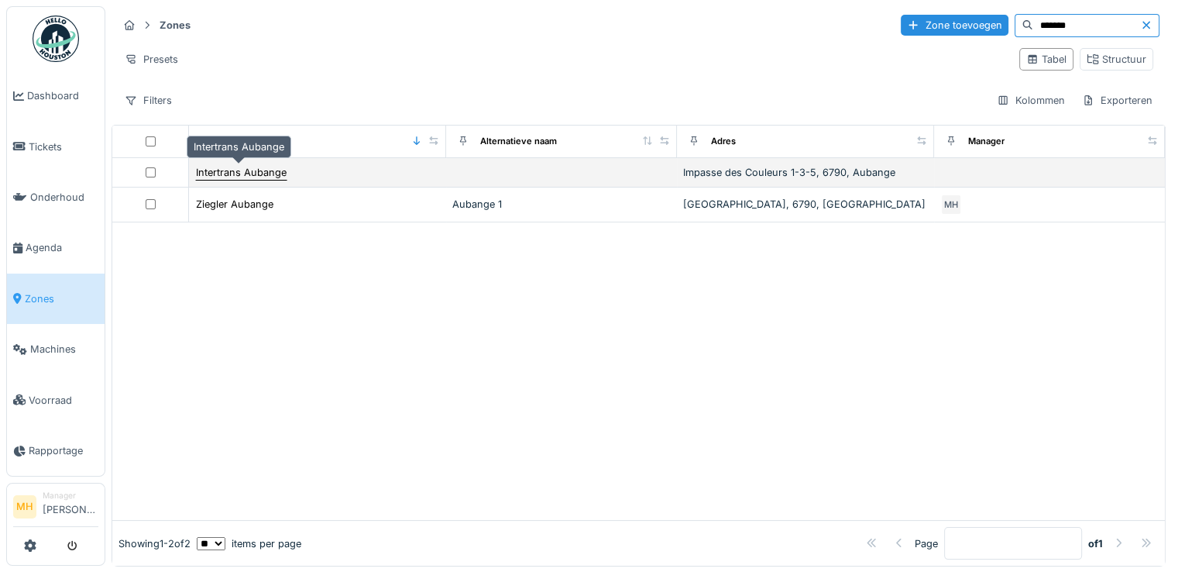
click at [267, 173] on div "Intertrans Aubange" at bounding box center [241, 172] width 91 height 15
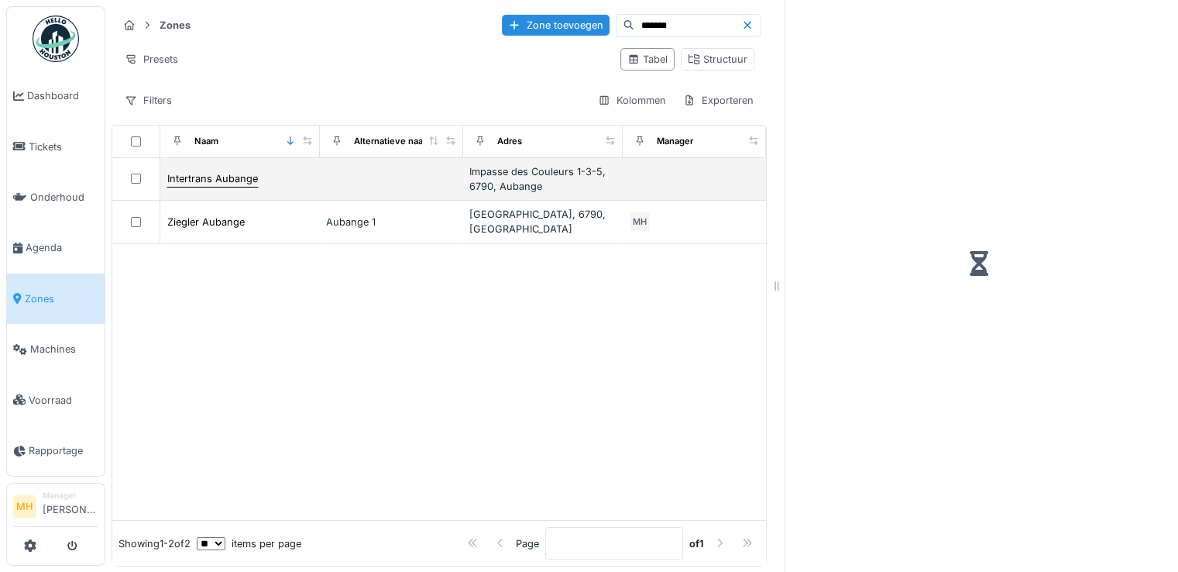
click at [267, 173] on div "Intertrans Aubange" at bounding box center [240, 178] width 147 height 16
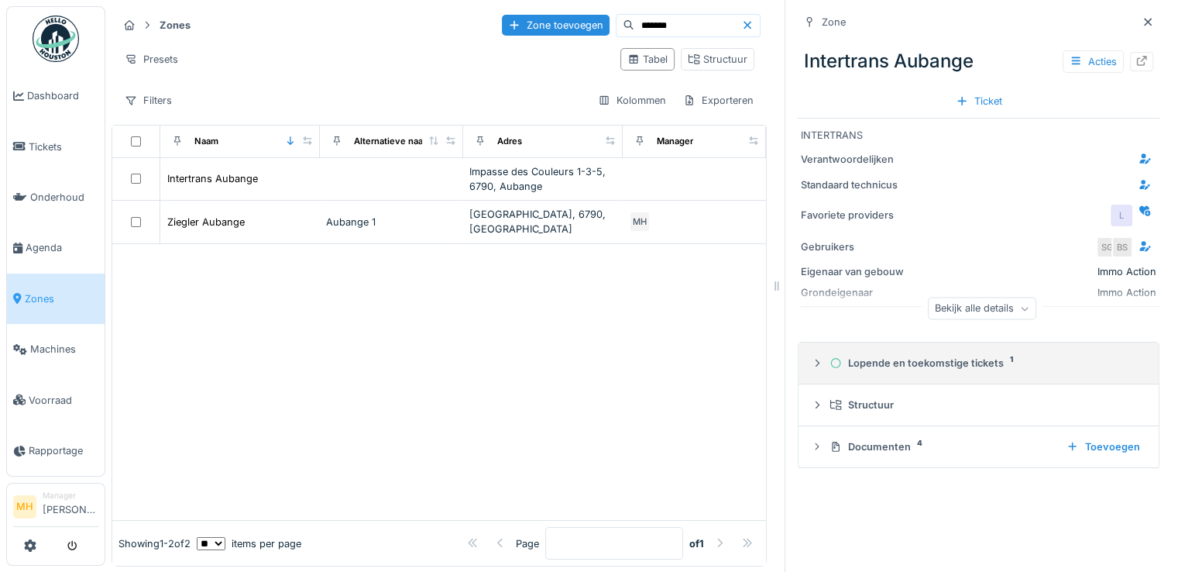
click at [931, 362] on div "Lopende en toekomstige tickets 1" at bounding box center [985, 363] width 311 height 15
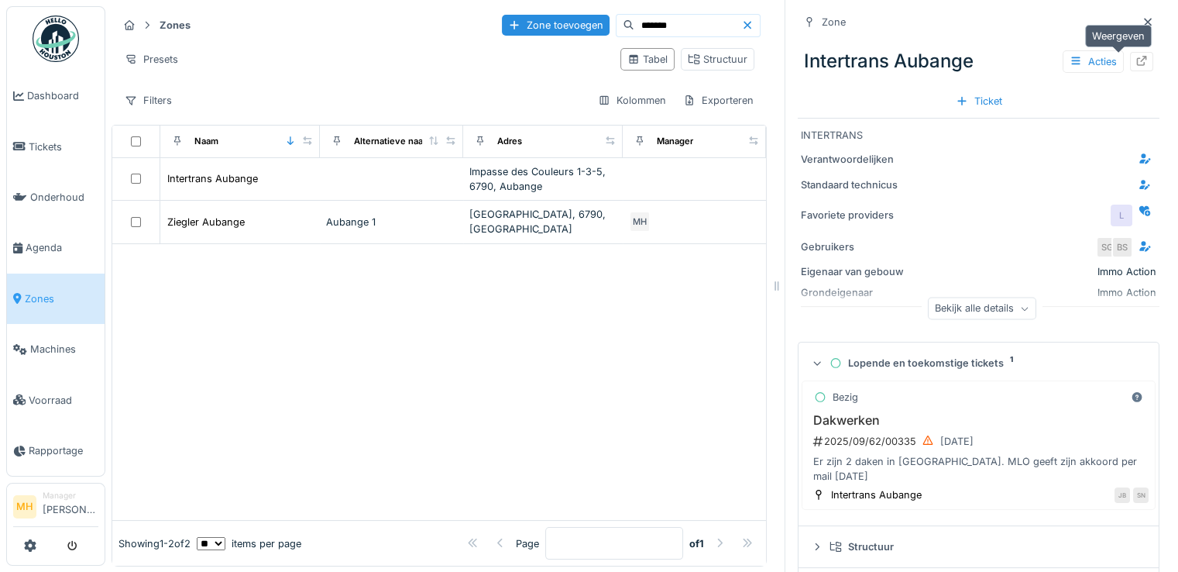
click at [1135, 62] on icon at bounding box center [1141, 61] width 12 height 10
click at [50, 298] on link "Zones" at bounding box center [56, 298] width 98 height 50
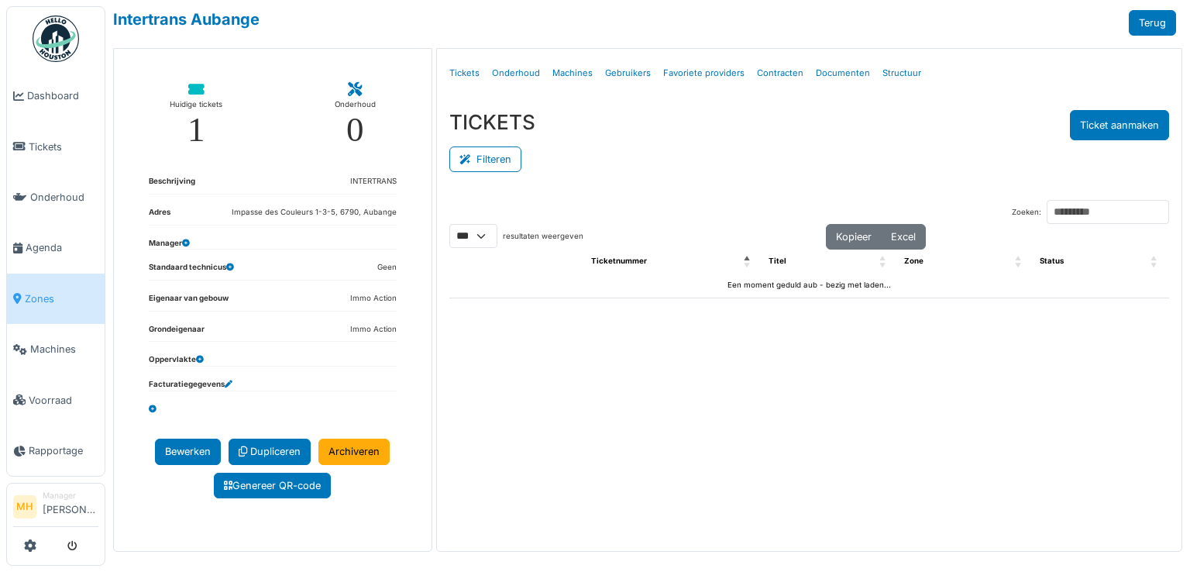
select select "***"
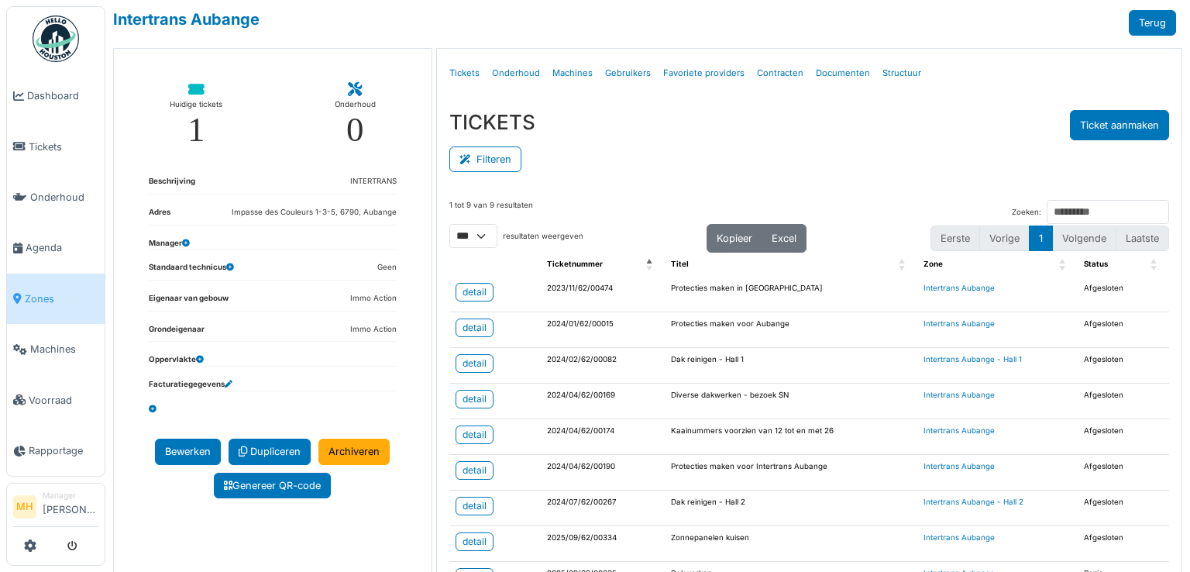
scroll to position [61, 0]
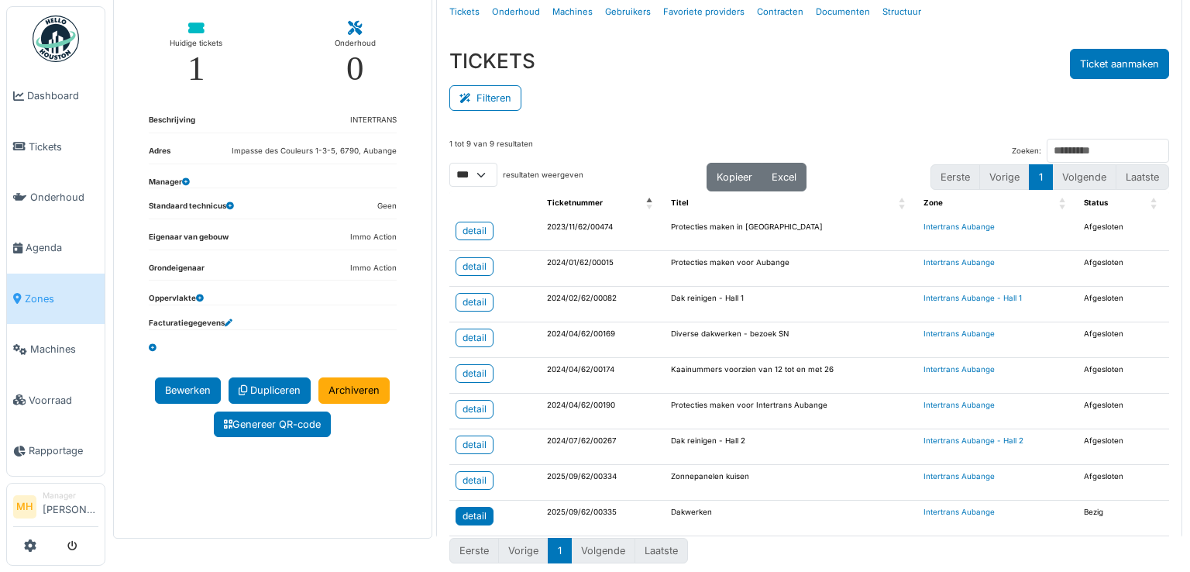
click at [482, 509] on div "detail" at bounding box center [474, 516] width 24 height 14
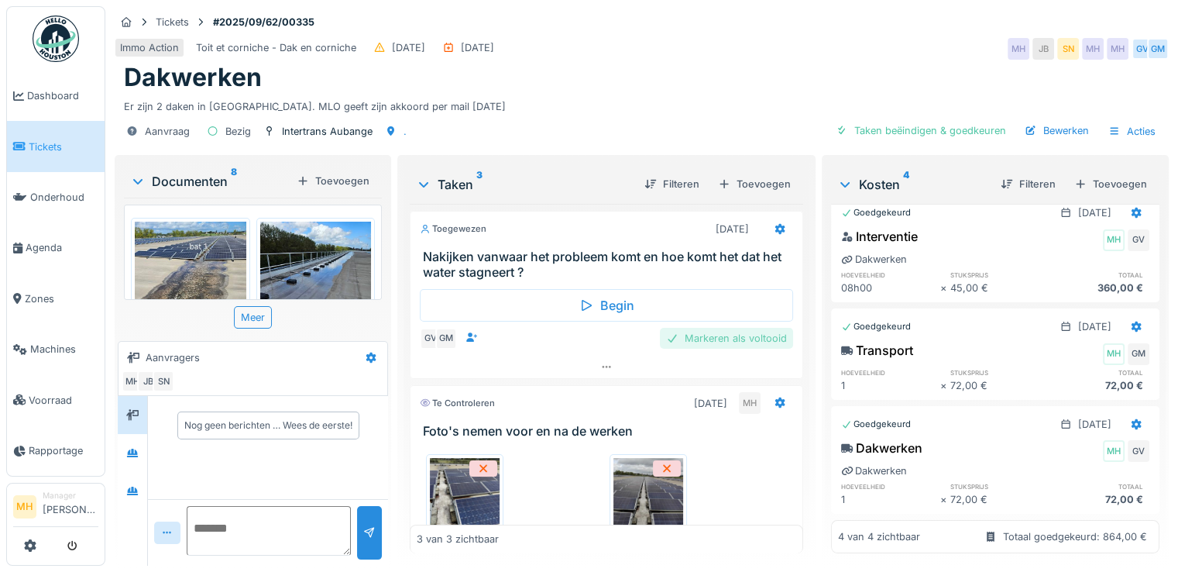
click at [709, 345] on div "Markeren als voltooid" at bounding box center [726, 338] width 133 height 21
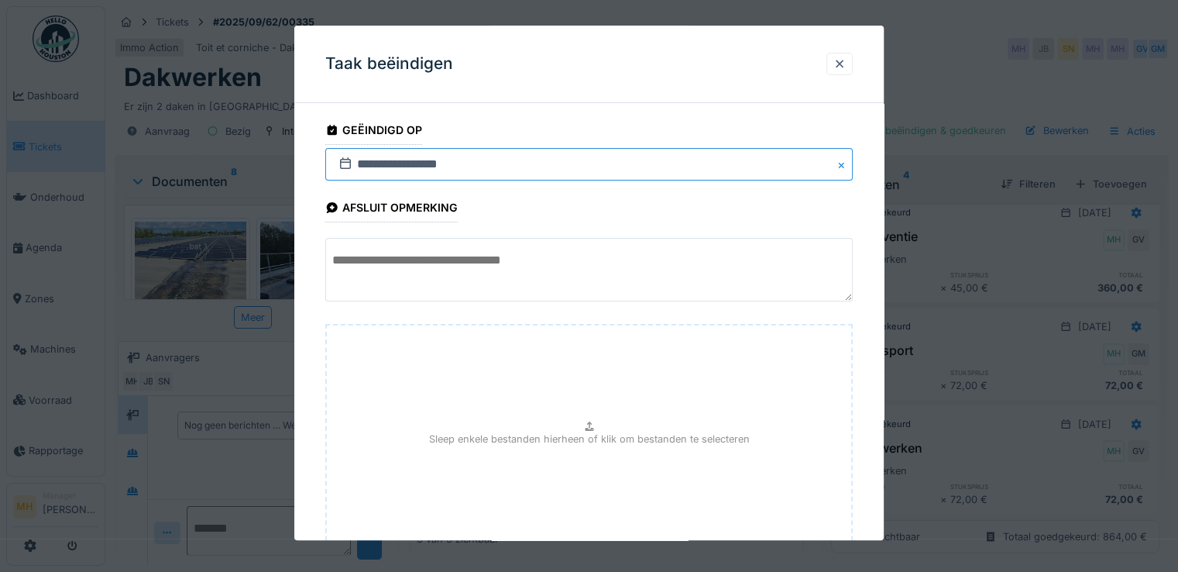
click at [378, 162] on input "**********" at bounding box center [588, 164] width 527 height 33
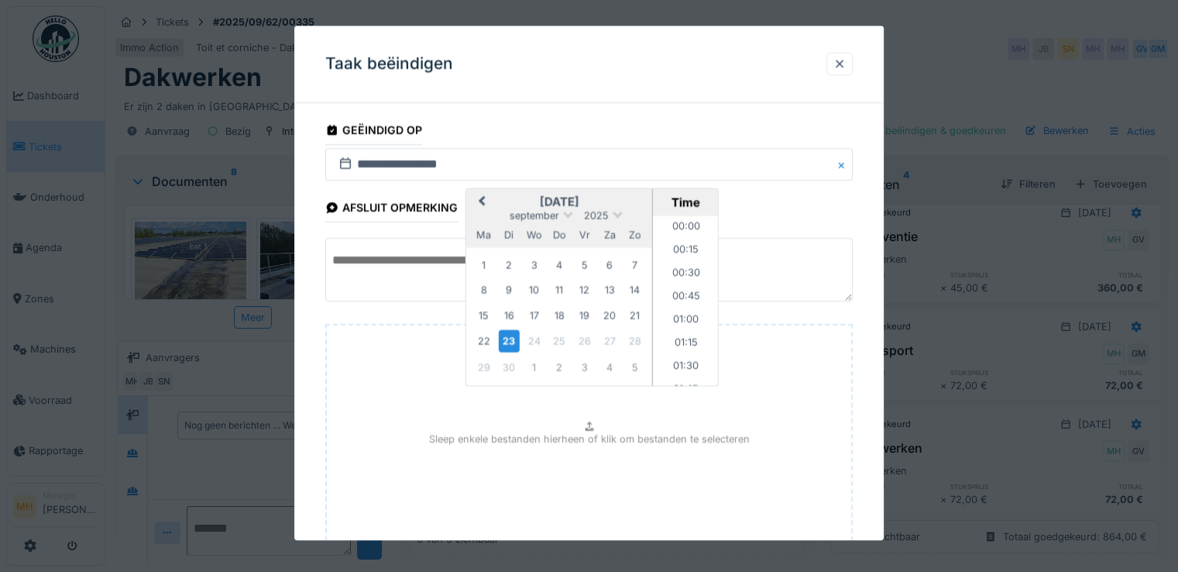
scroll to position [995, 0]
click at [511, 315] on div "16" at bounding box center [509, 315] width 21 height 21
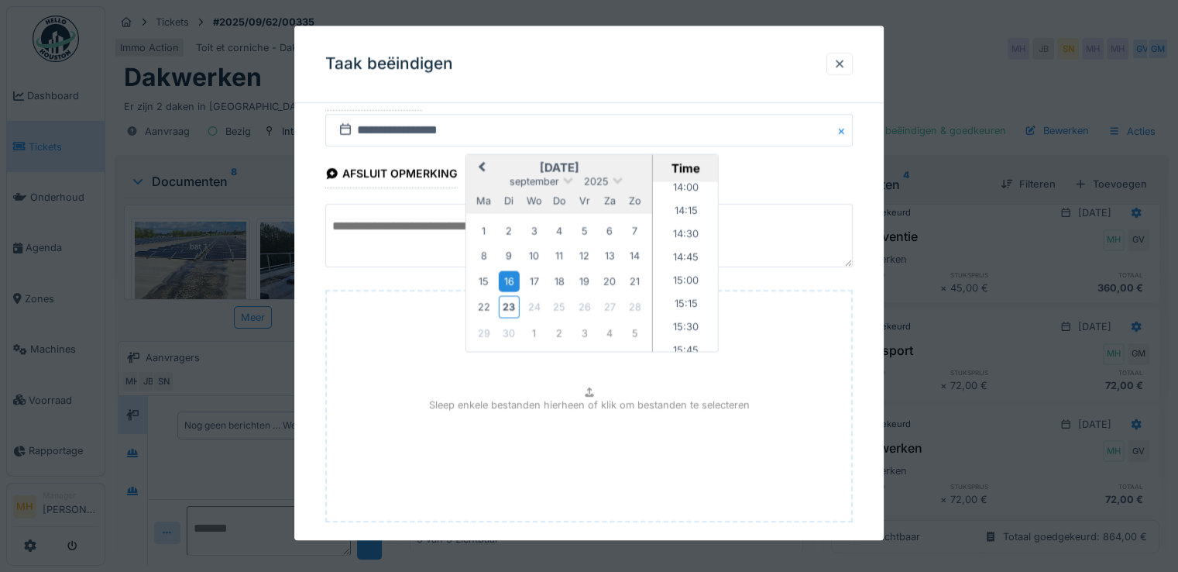
scroll to position [115, 0]
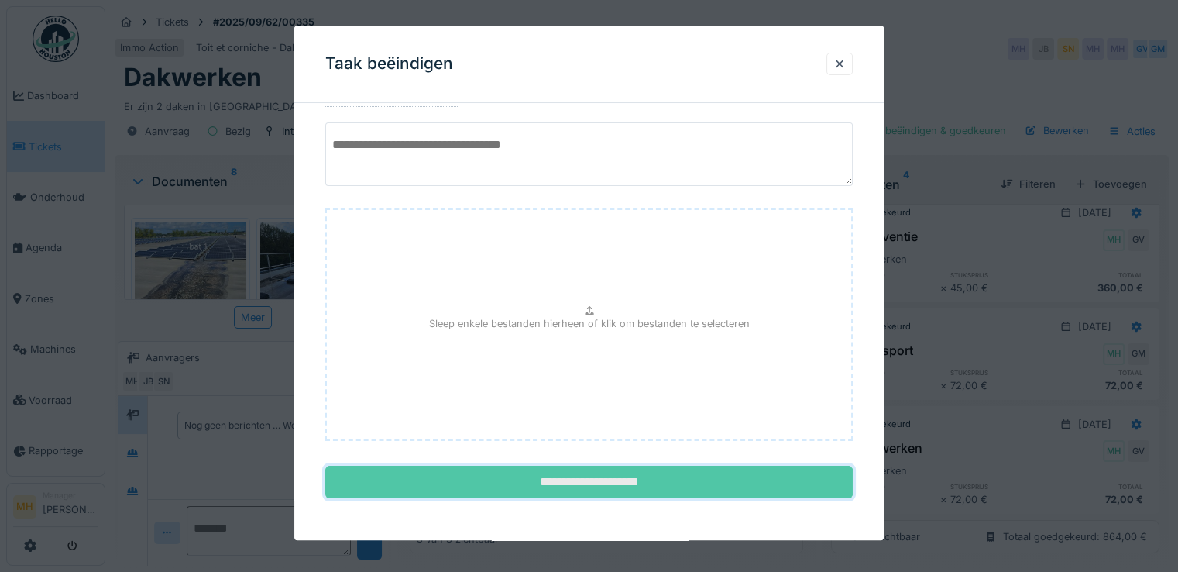
click at [582, 487] on input "**********" at bounding box center [588, 482] width 527 height 33
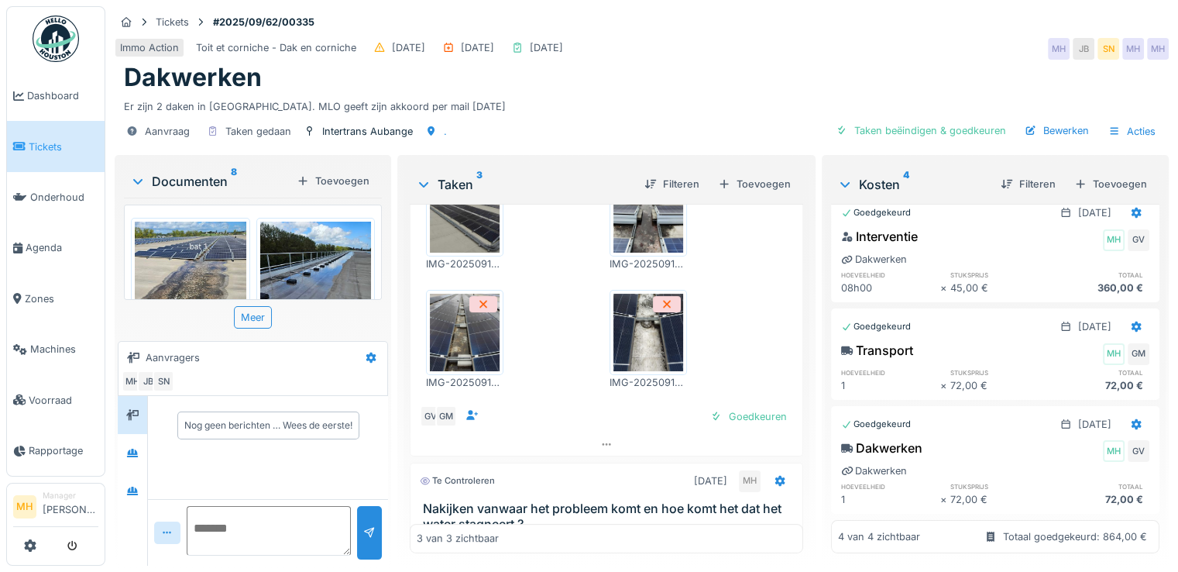
scroll to position [620, 0]
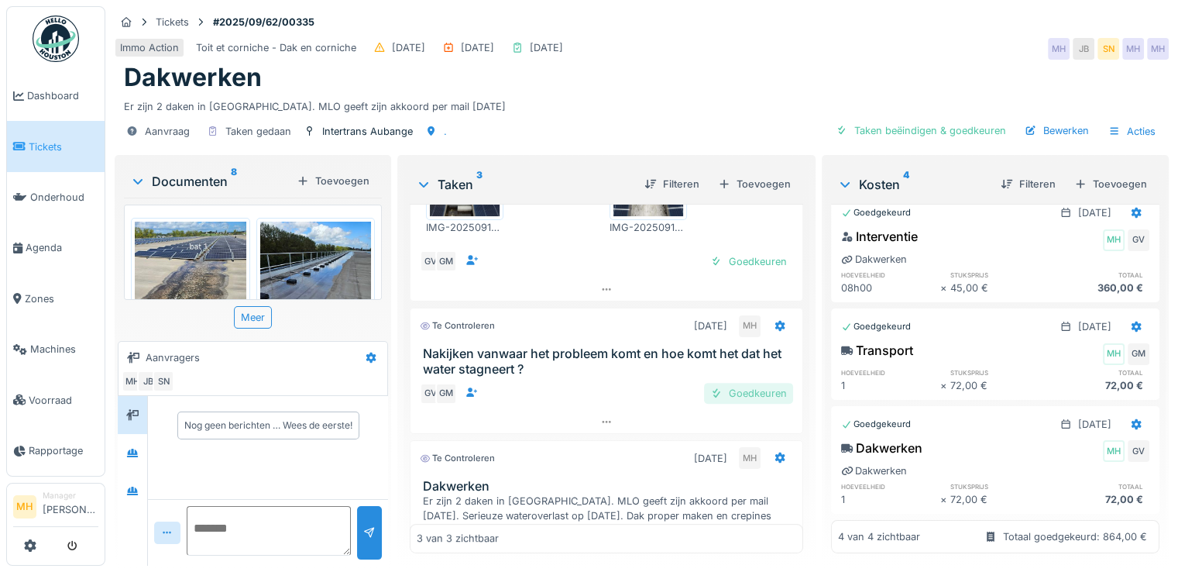
click at [723, 386] on div "Goedkeuren" at bounding box center [748, 393] width 89 height 21
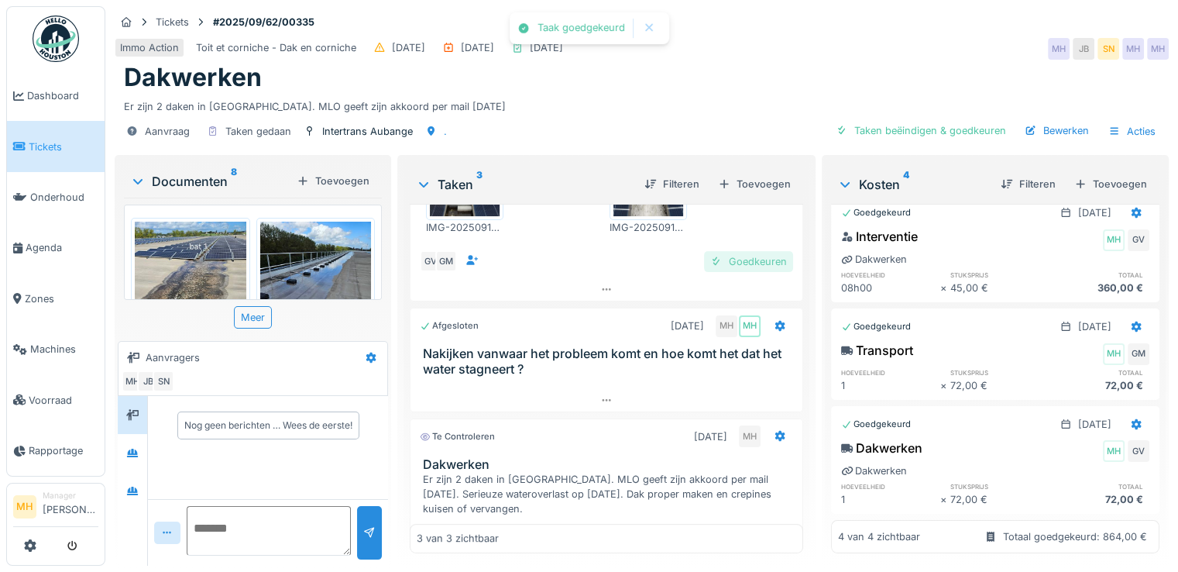
click at [727, 254] on div "Goedkeuren" at bounding box center [748, 261] width 89 height 21
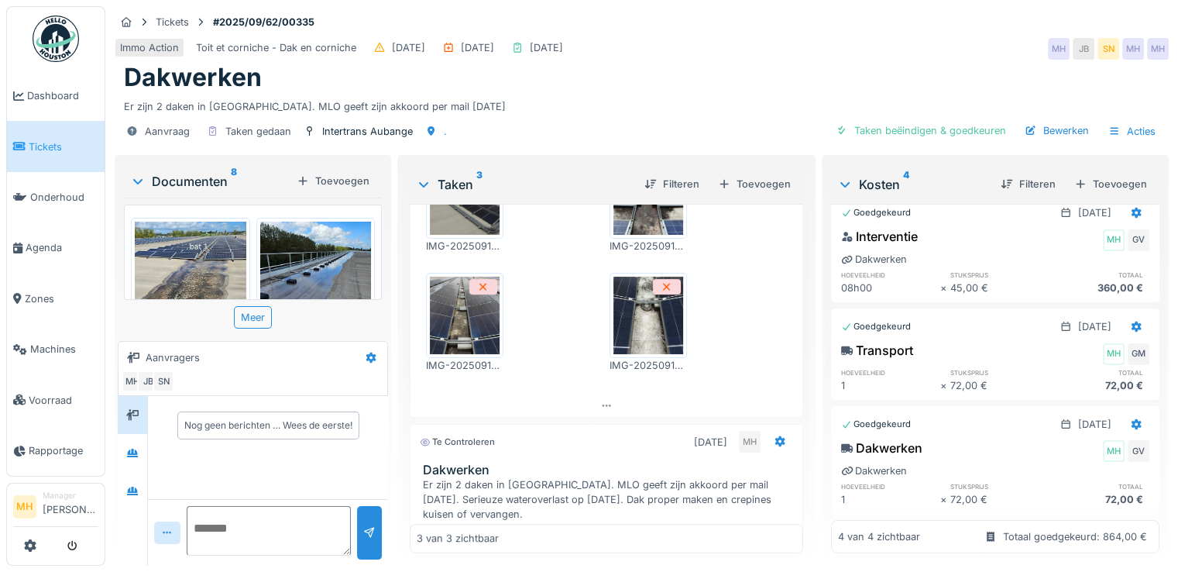
scroll to position [649, 0]
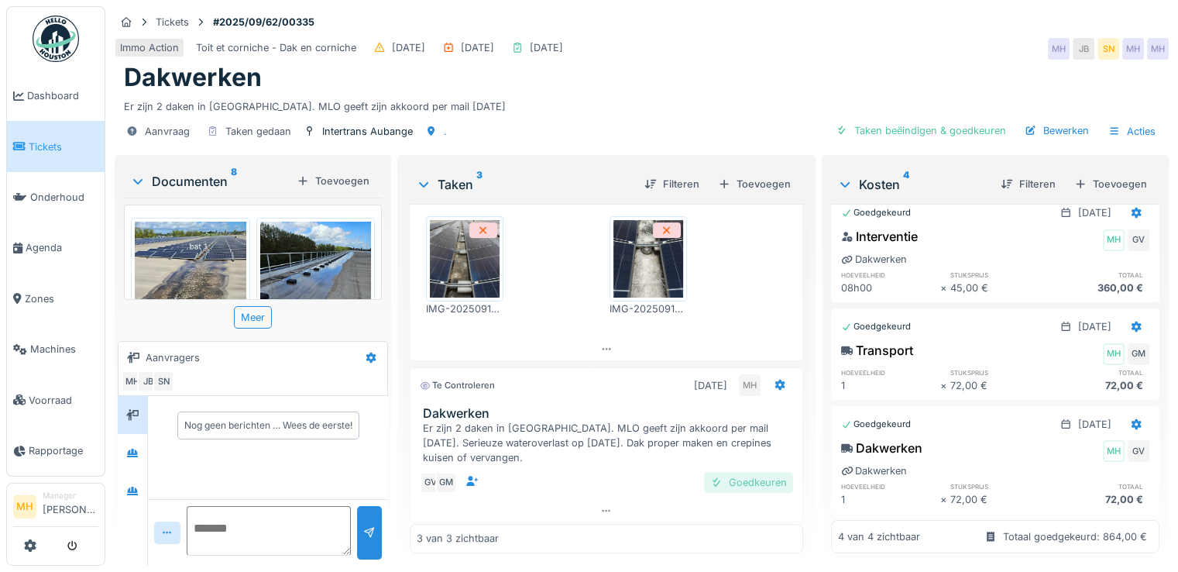
click at [728, 480] on div "Goedkeuren" at bounding box center [748, 482] width 89 height 21
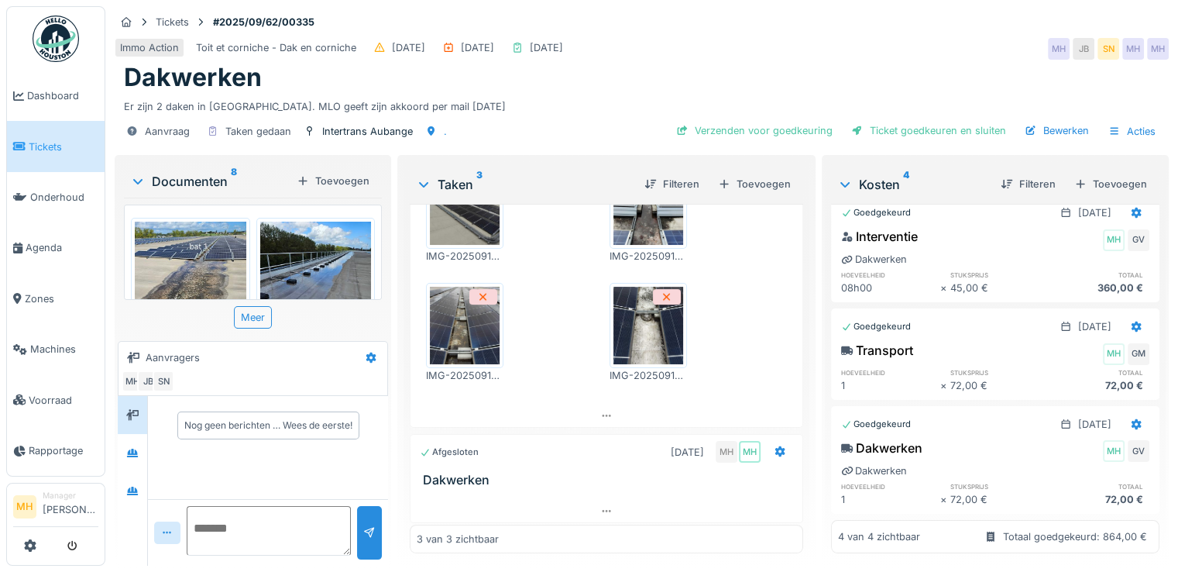
scroll to position [12, 0]
click at [1130, 419] on icon at bounding box center [1136, 424] width 12 height 10
click at [1030, 453] on div "Bewerken" at bounding box center [1044, 458] width 112 height 23
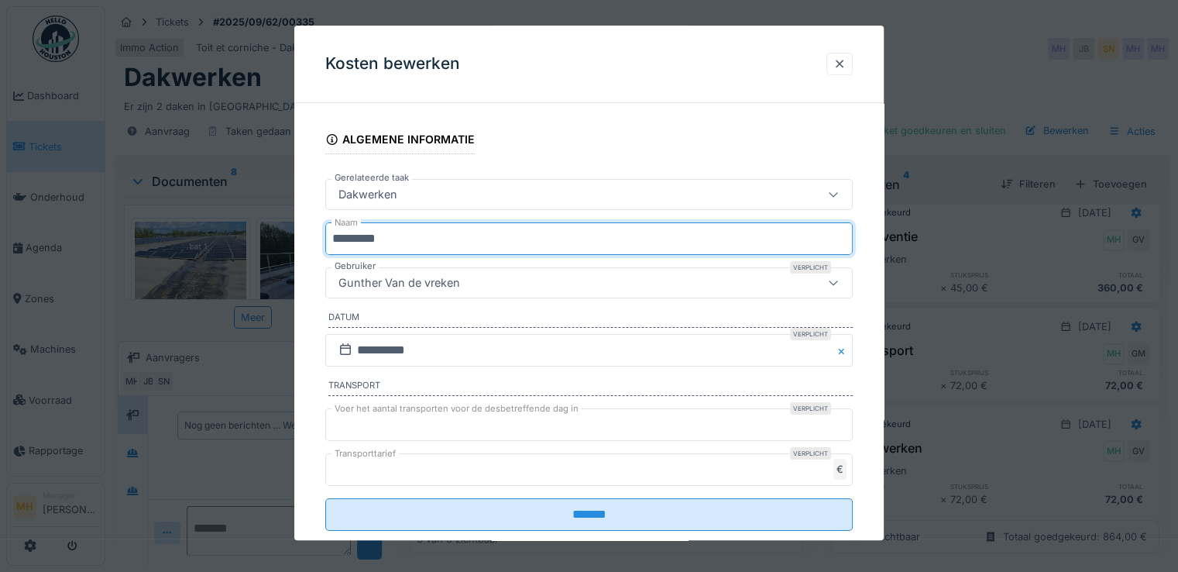
click at [365, 238] on input "*********" at bounding box center [588, 238] width 527 height 33
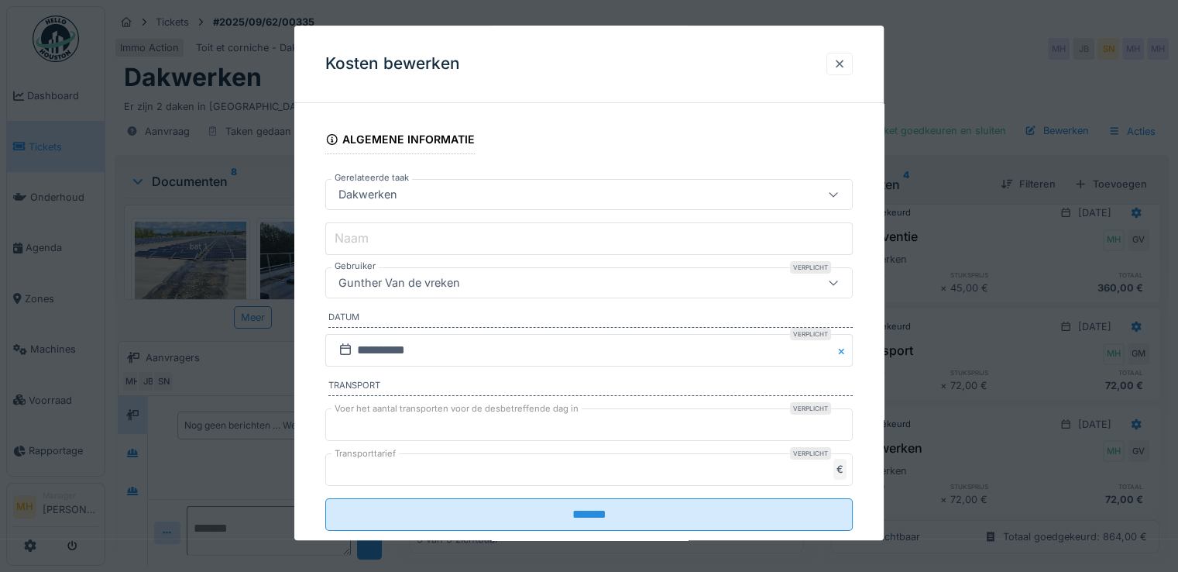
click at [842, 66] on div at bounding box center [839, 64] width 12 height 15
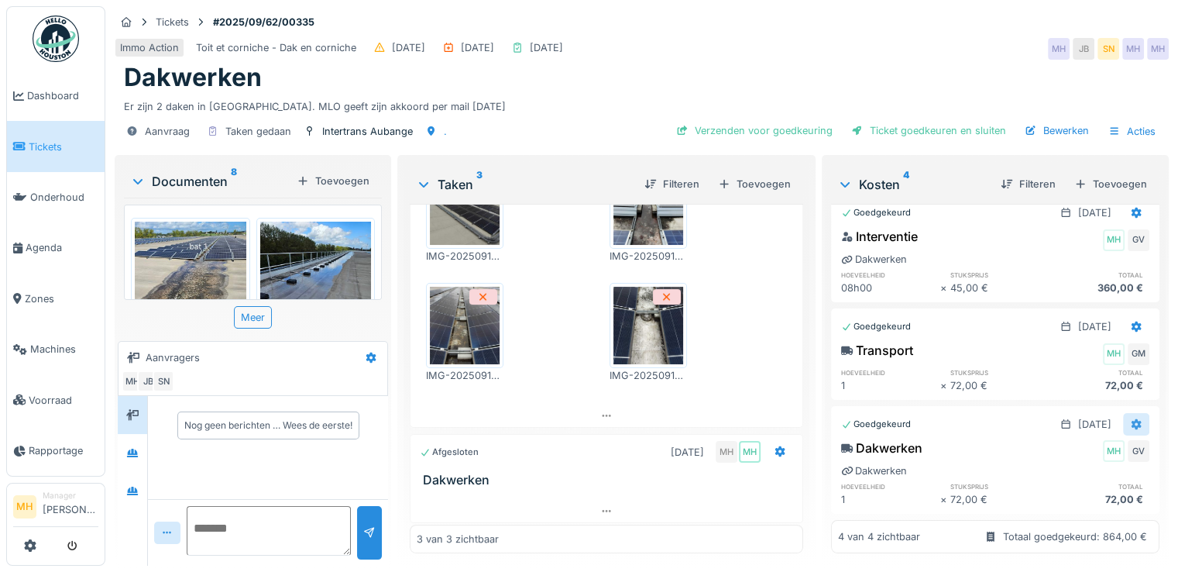
click at [1130, 419] on icon at bounding box center [1136, 424] width 12 height 10
click at [1053, 447] on div "Bewerken" at bounding box center [1044, 458] width 112 height 23
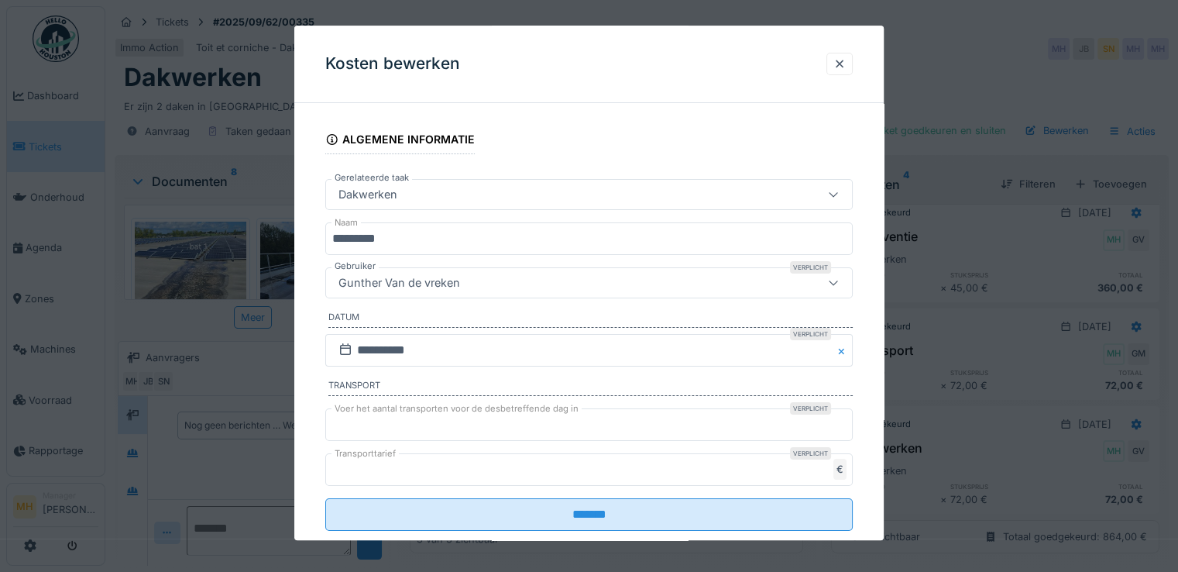
scroll to position [0, 0]
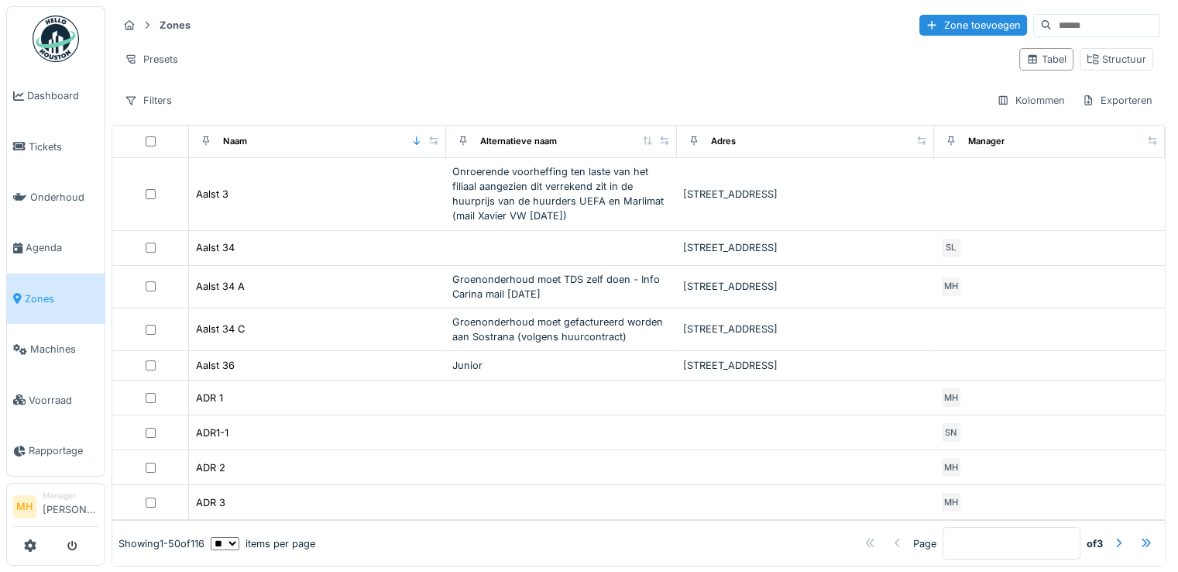
click at [1063, 26] on input at bounding box center [1105, 26] width 107 height 22
type input "******"
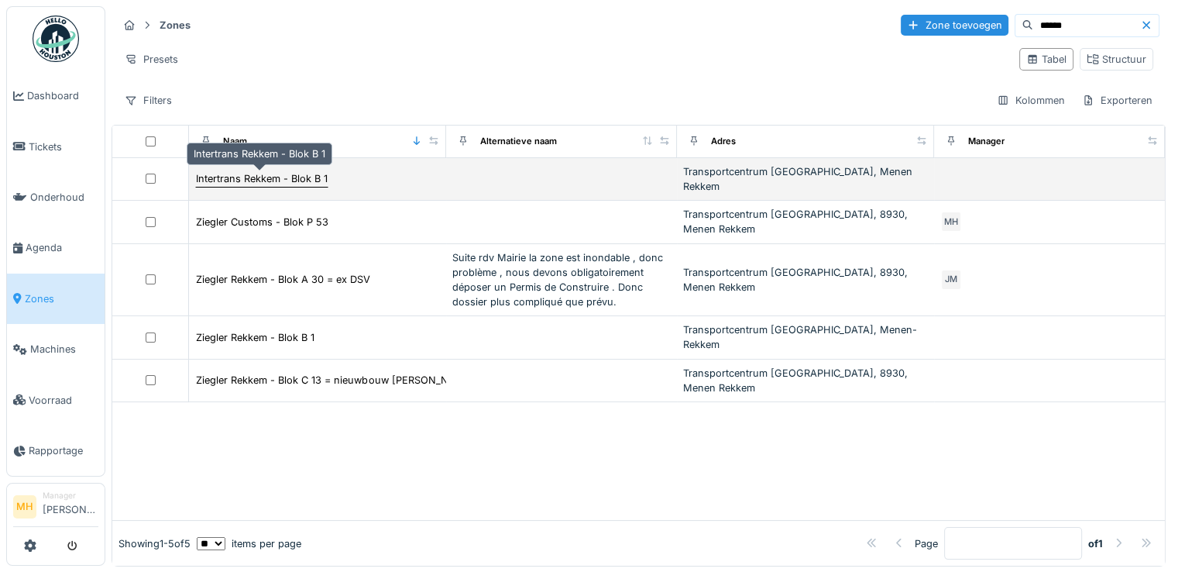
click at [247, 177] on div "Intertrans Rekkem - Blok B 1" at bounding box center [262, 178] width 132 height 15
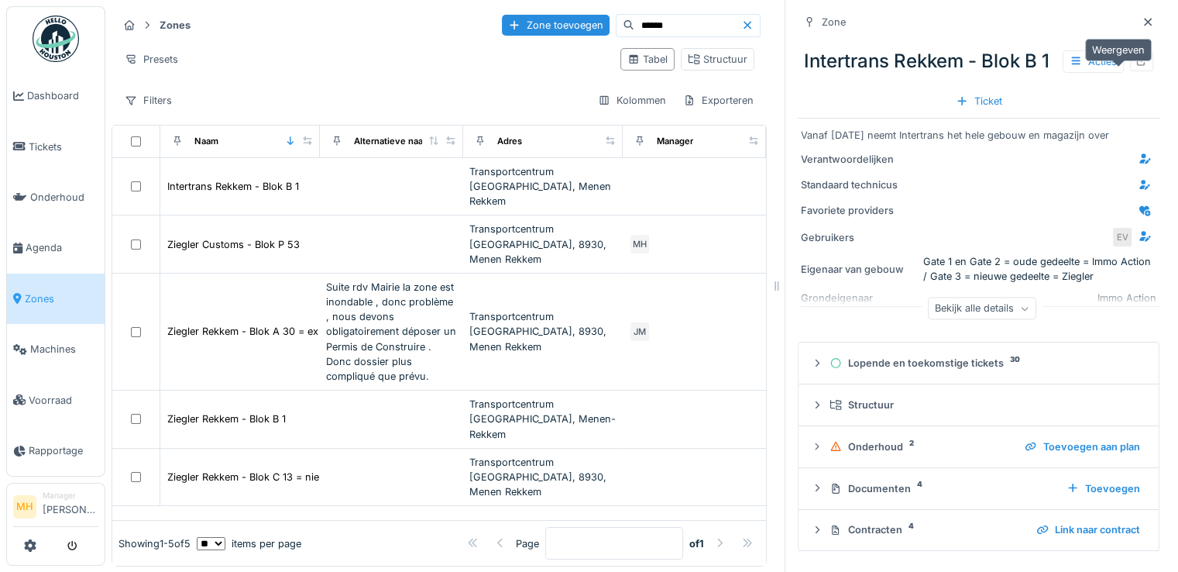
click at [1135, 66] on icon at bounding box center [1141, 61] width 12 height 10
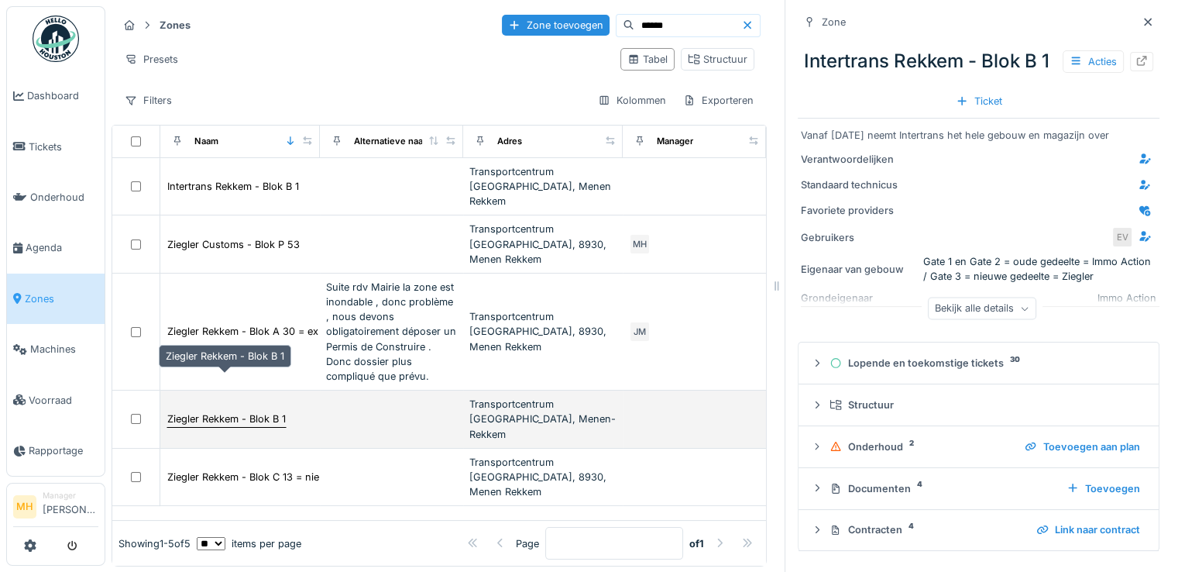
click at [234, 411] on div "Ziegler Rekkem - Blok B 1" at bounding box center [226, 418] width 119 height 15
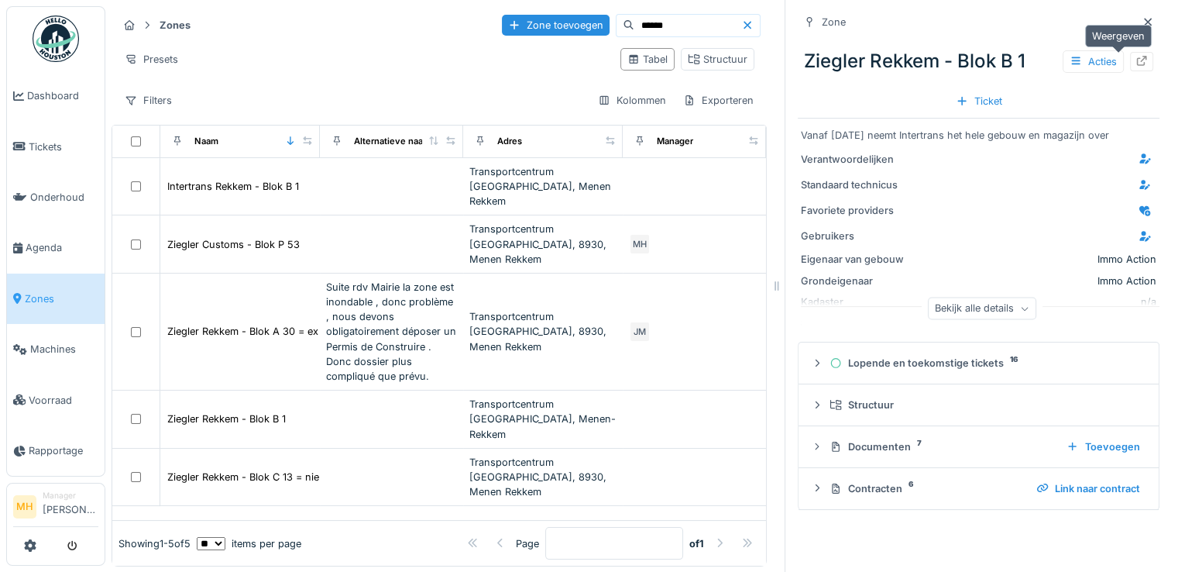
click at [1137, 65] on icon at bounding box center [1142, 61] width 10 height 10
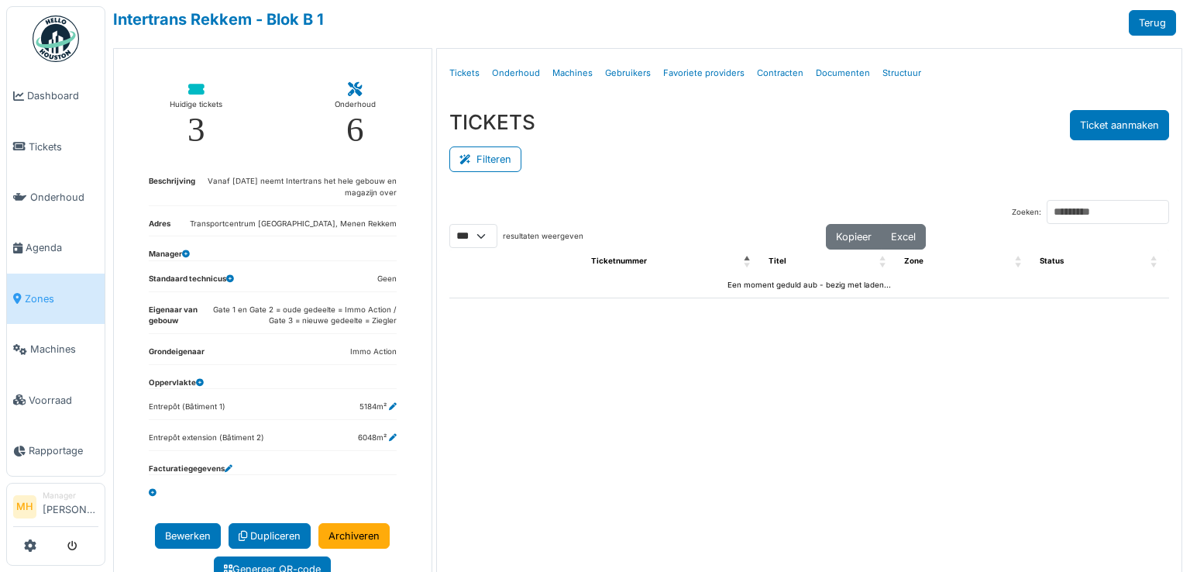
select select "***"
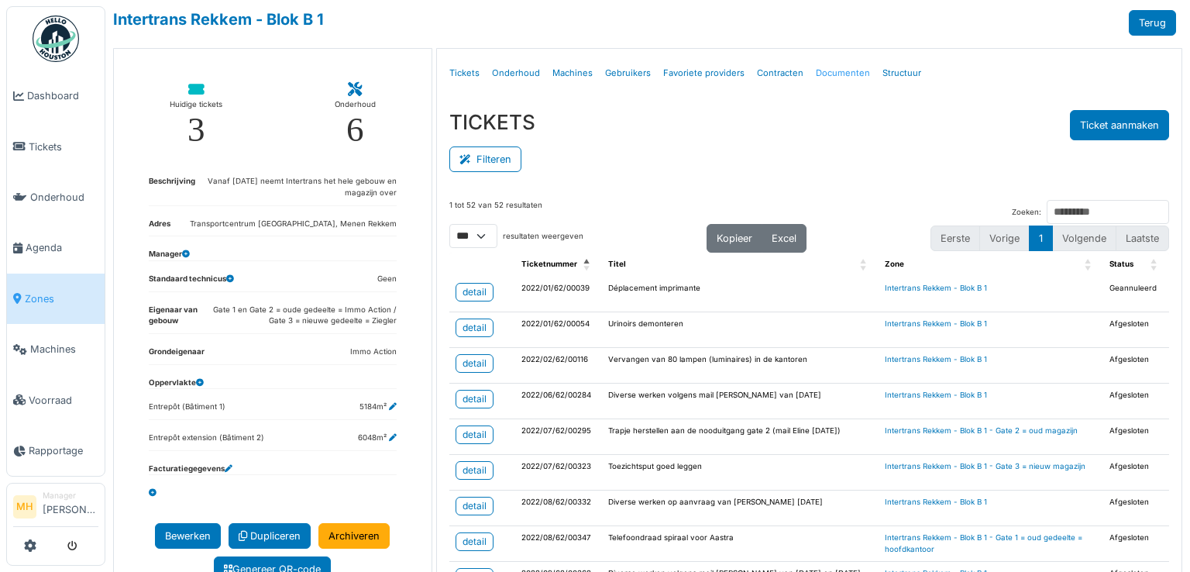
click at [840, 70] on link "Documenten" at bounding box center [842, 73] width 67 height 36
select select "***"
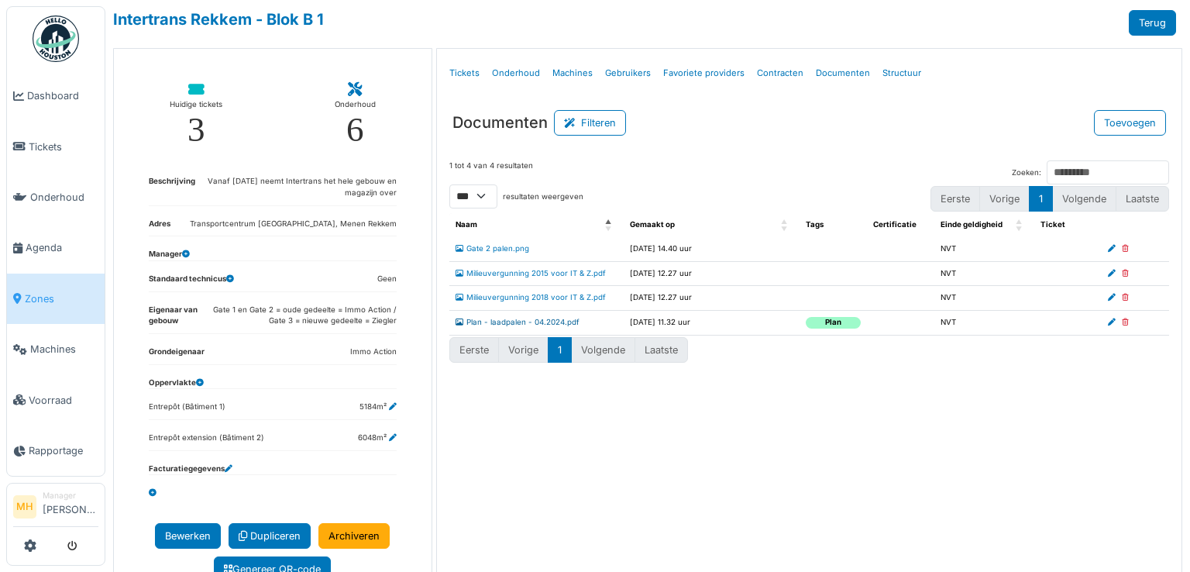
click at [490, 320] on link "Plan - laadpalen - 04.2024.pdf" at bounding box center [517, 322] width 124 height 9
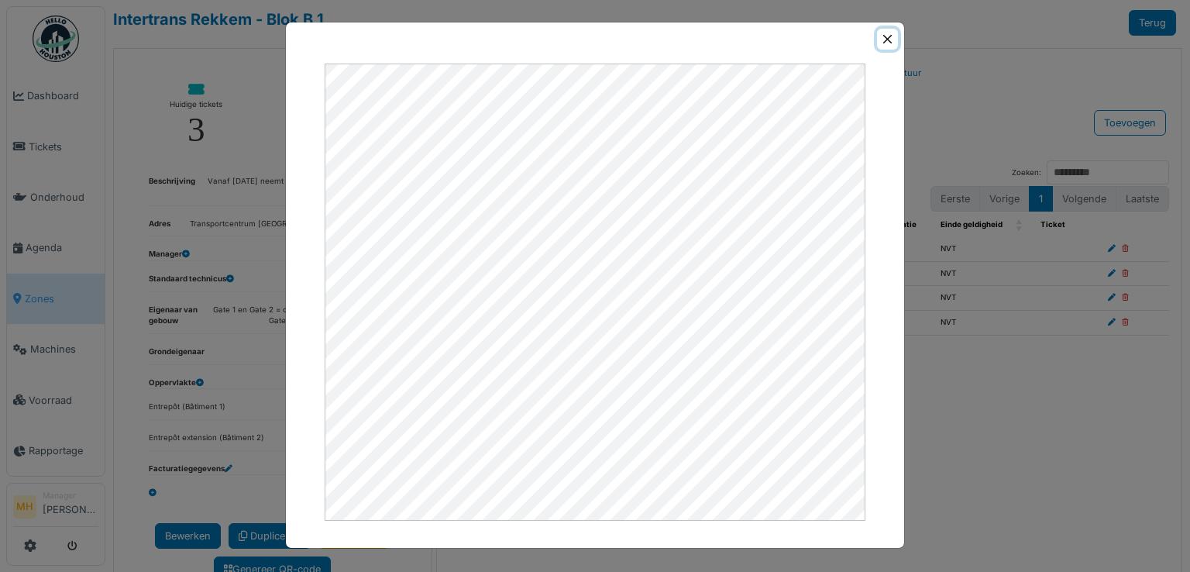
click at [892, 38] on button "Close" at bounding box center [887, 39] width 21 height 21
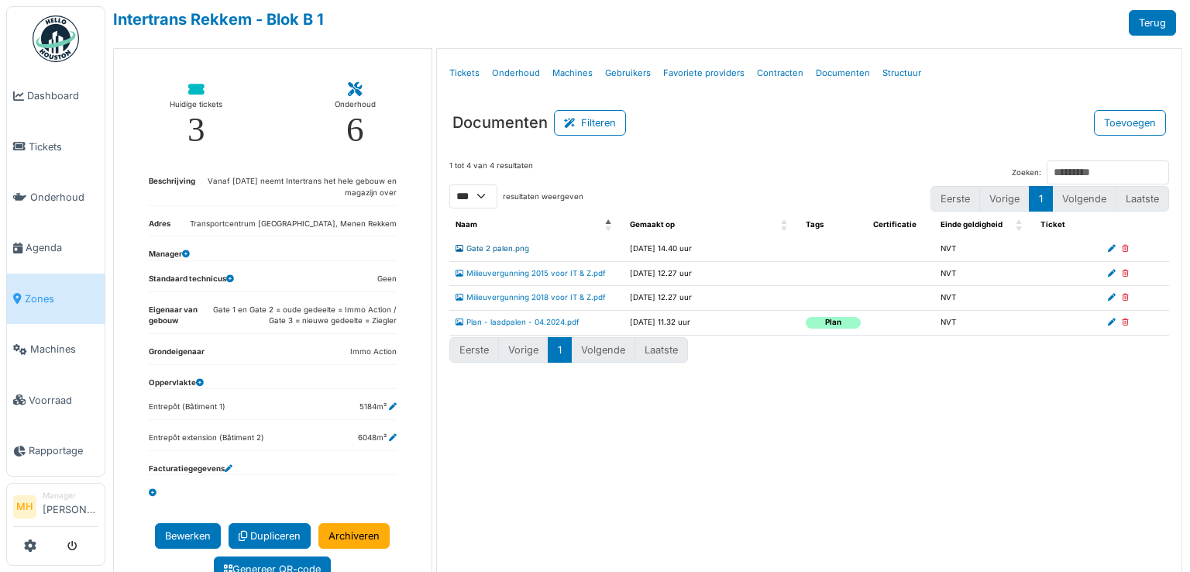
click at [476, 247] on link "Gate 2 palen.png" at bounding box center [492, 248] width 74 height 9
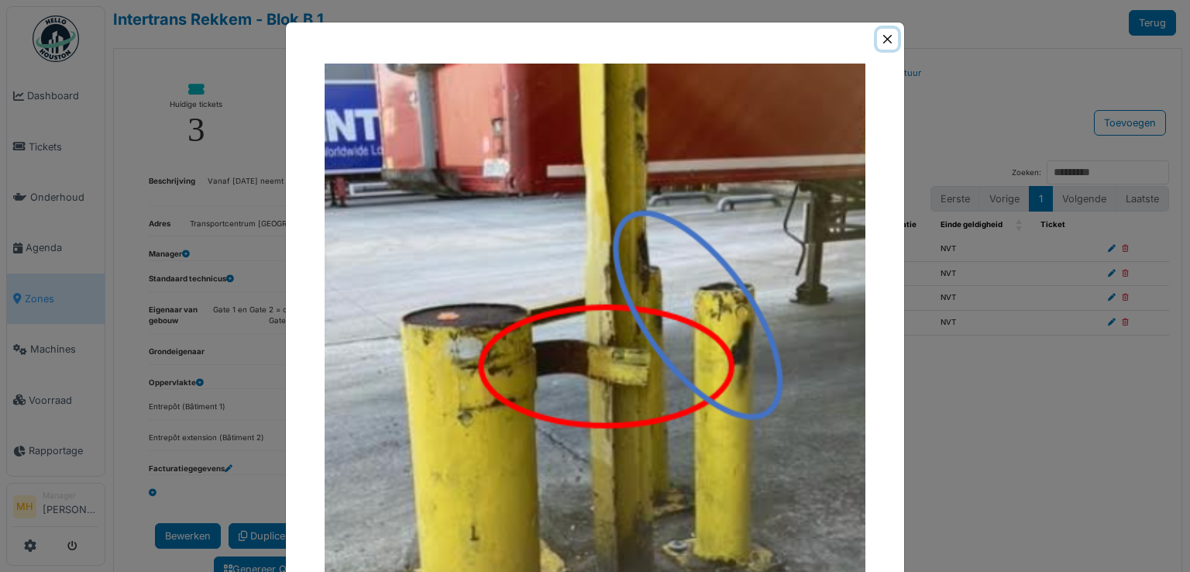
click at [877, 38] on button "Close" at bounding box center [887, 39] width 21 height 21
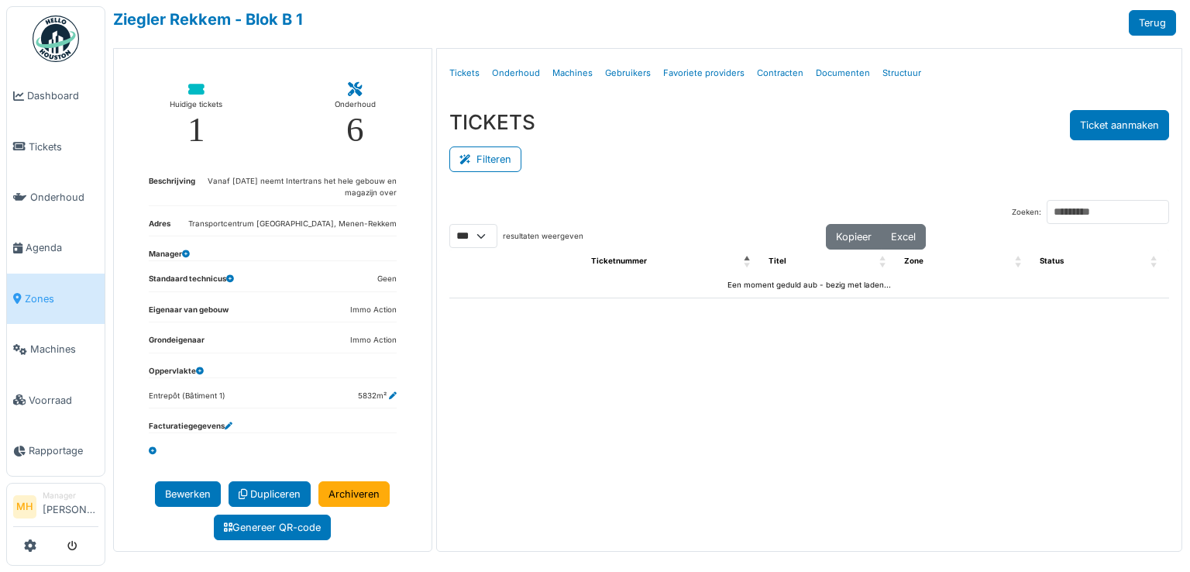
select select "***"
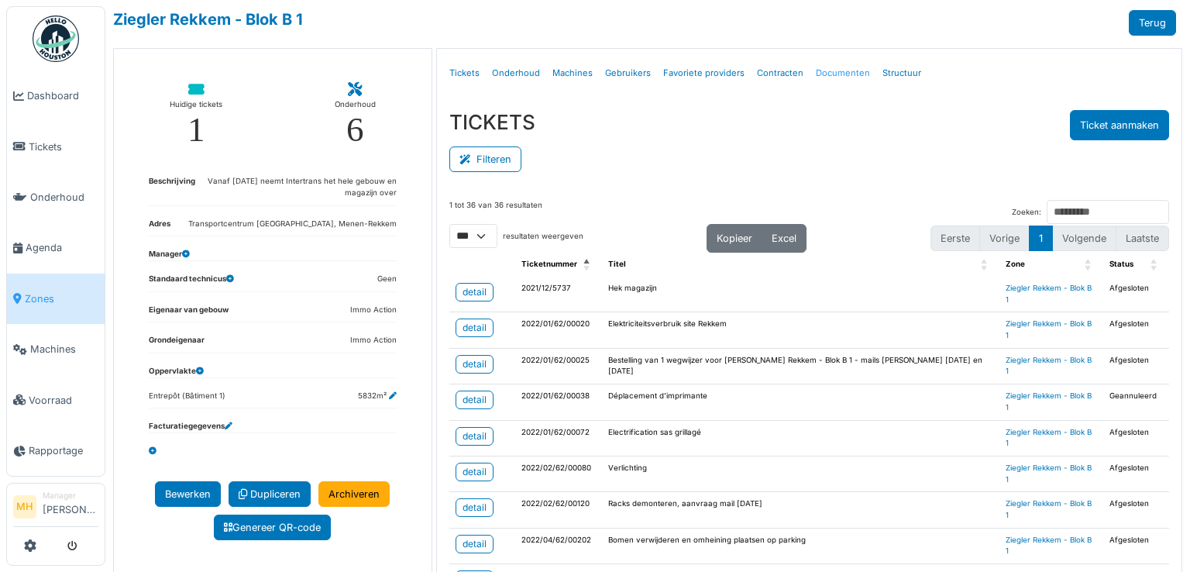
click at [836, 73] on link "Documenten" at bounding box center [842, 73] width 67 height 36
select select "***"
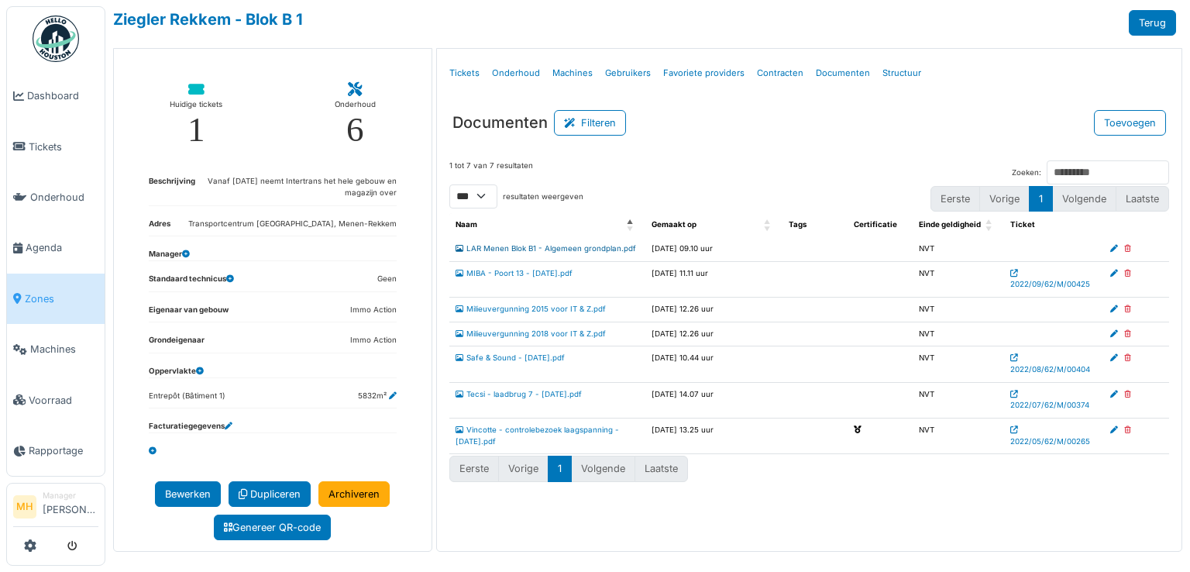
click at [491, 247] on link "LAR Menen Blok B1 - Algemeen grondplan.pdf" at bounding box center [545, 248] width 180 height 9
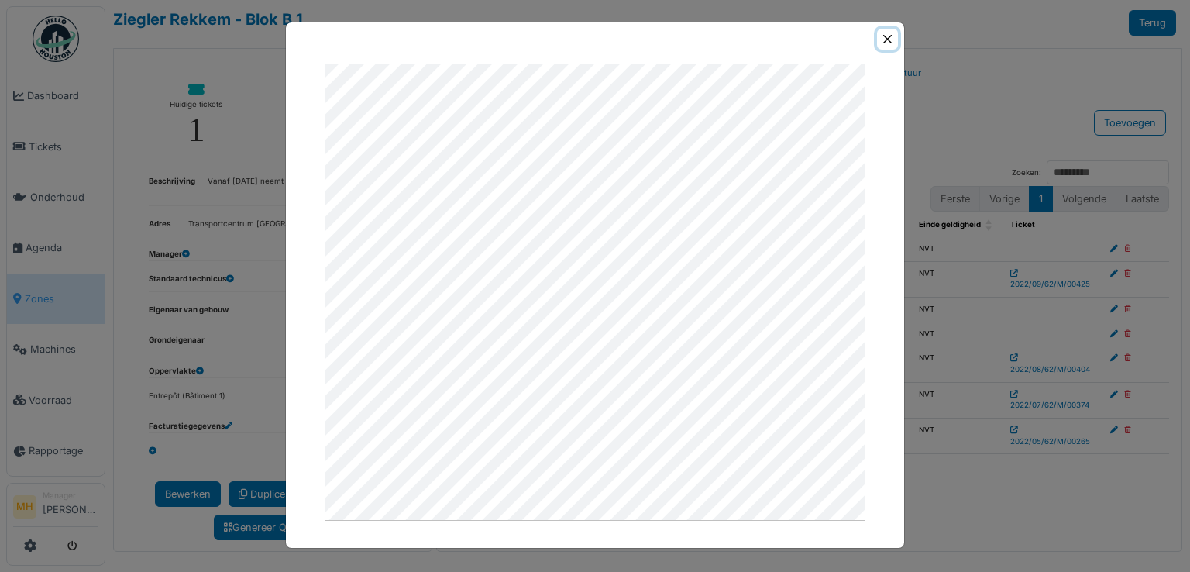
click at [881, 37] on button "Close" at bounding box center [887, 39] width 21 height 21
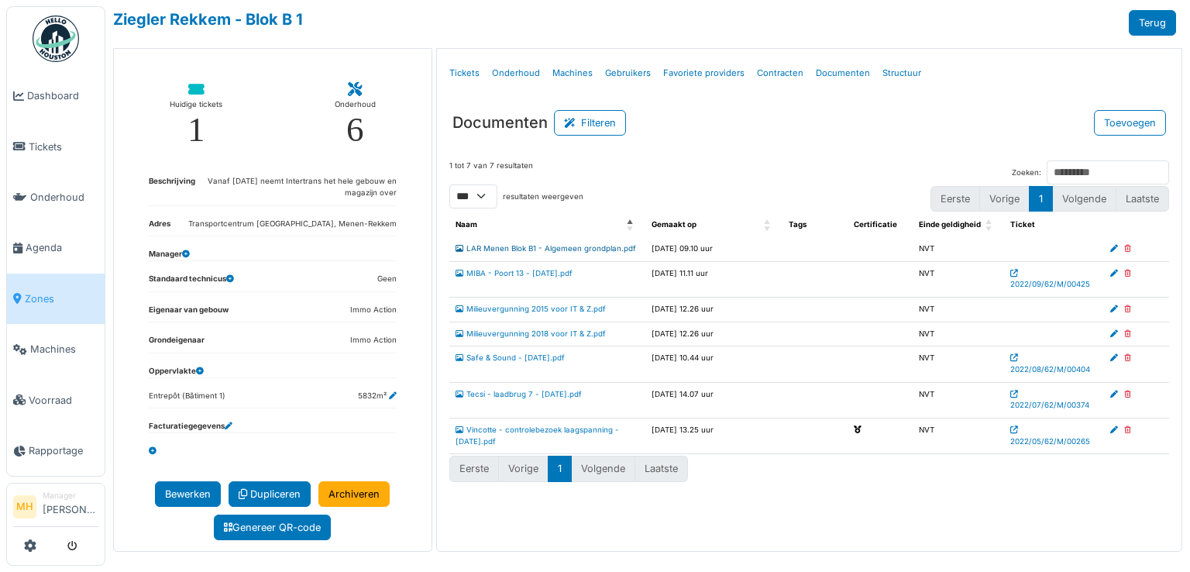
click at [547, 246] on link "LAR Menen Blok B1 - Algemeen grondplan.pdf" at bounding box center [545, 248] width 180 height 9
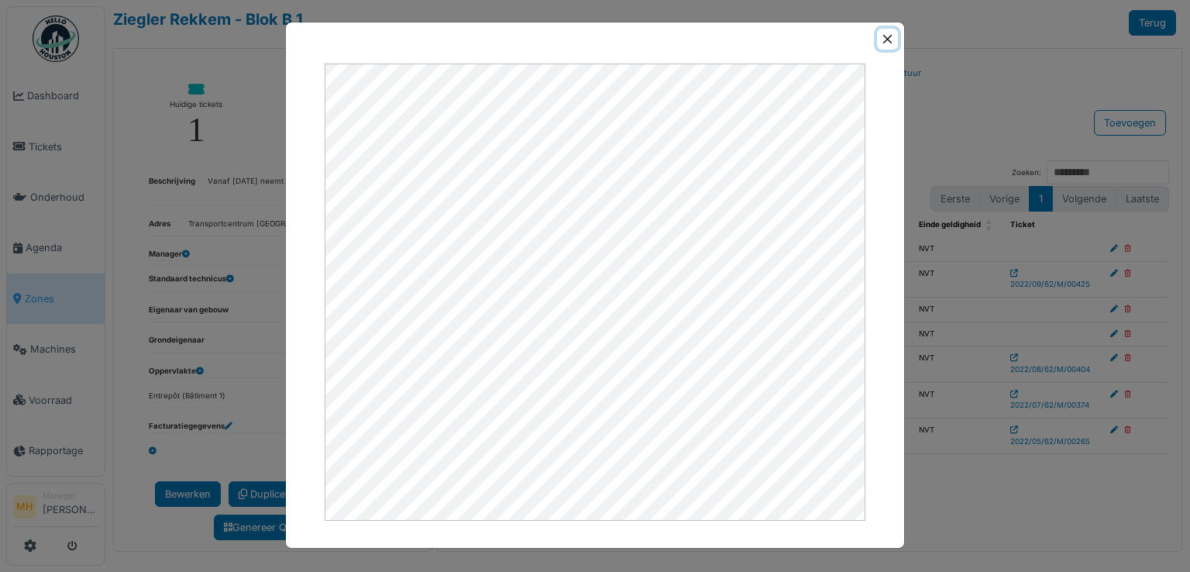
click at [886, 36] on button "Close" at bounding box center [887, 39] width 21 height 21
